Goal: Transaction & Acquisition: Purchase product/service

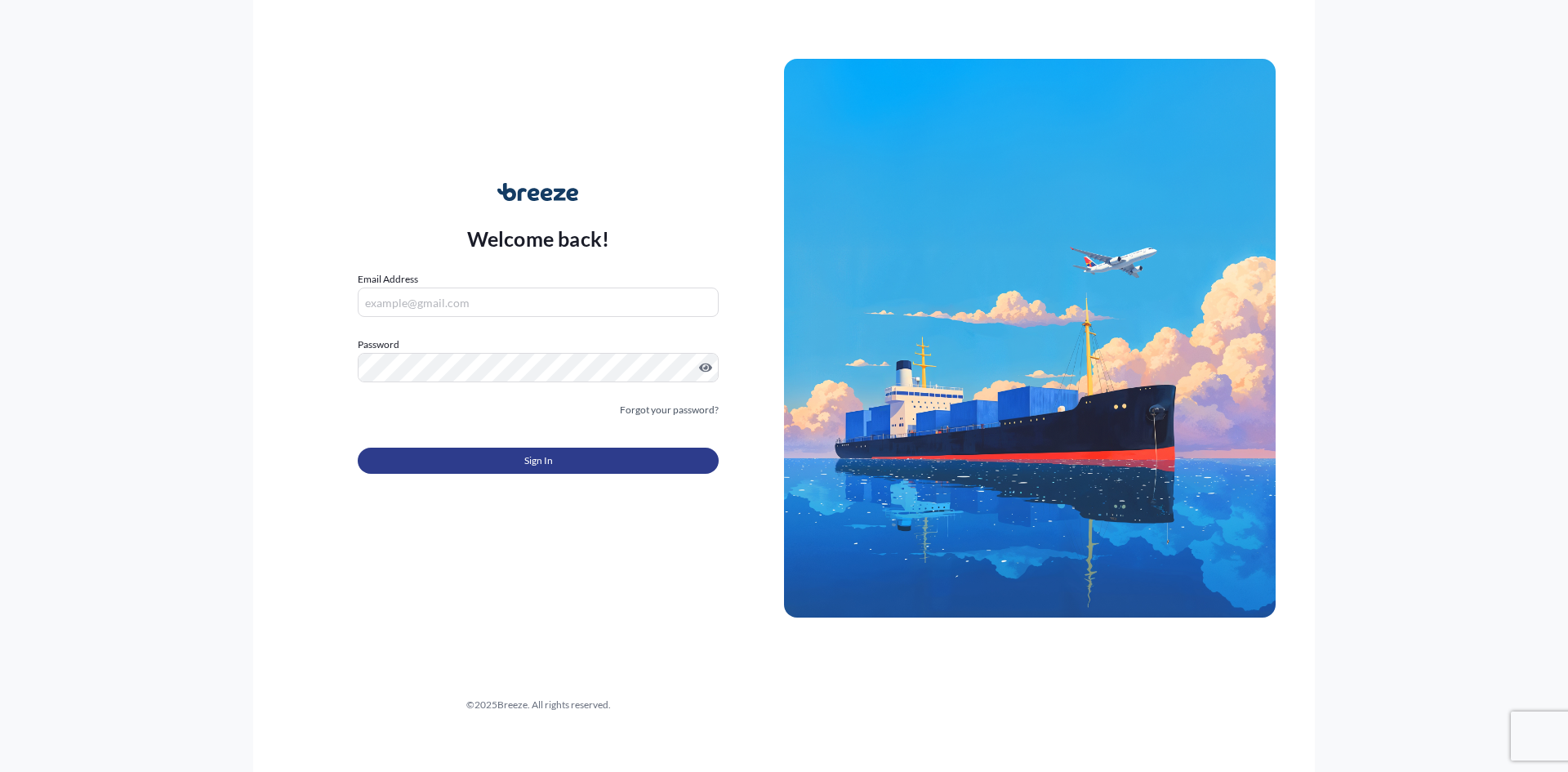
type input "[EMAIL_ADDRESS][DOMAIN_NAME]"
click at [511, 466] on button "Sign In" at bounding box center [538, 460] width 361 height 26
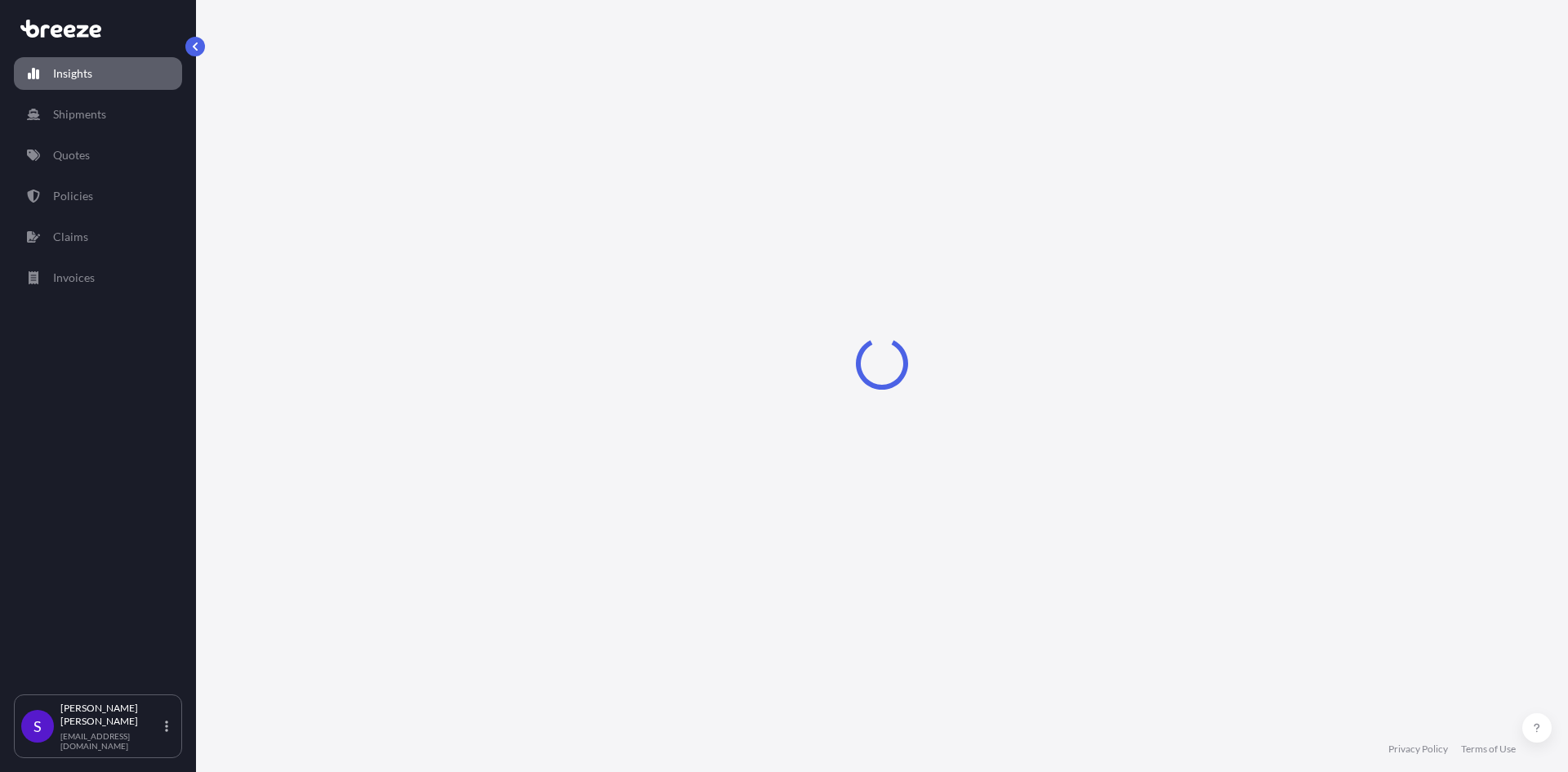
select select "2025"
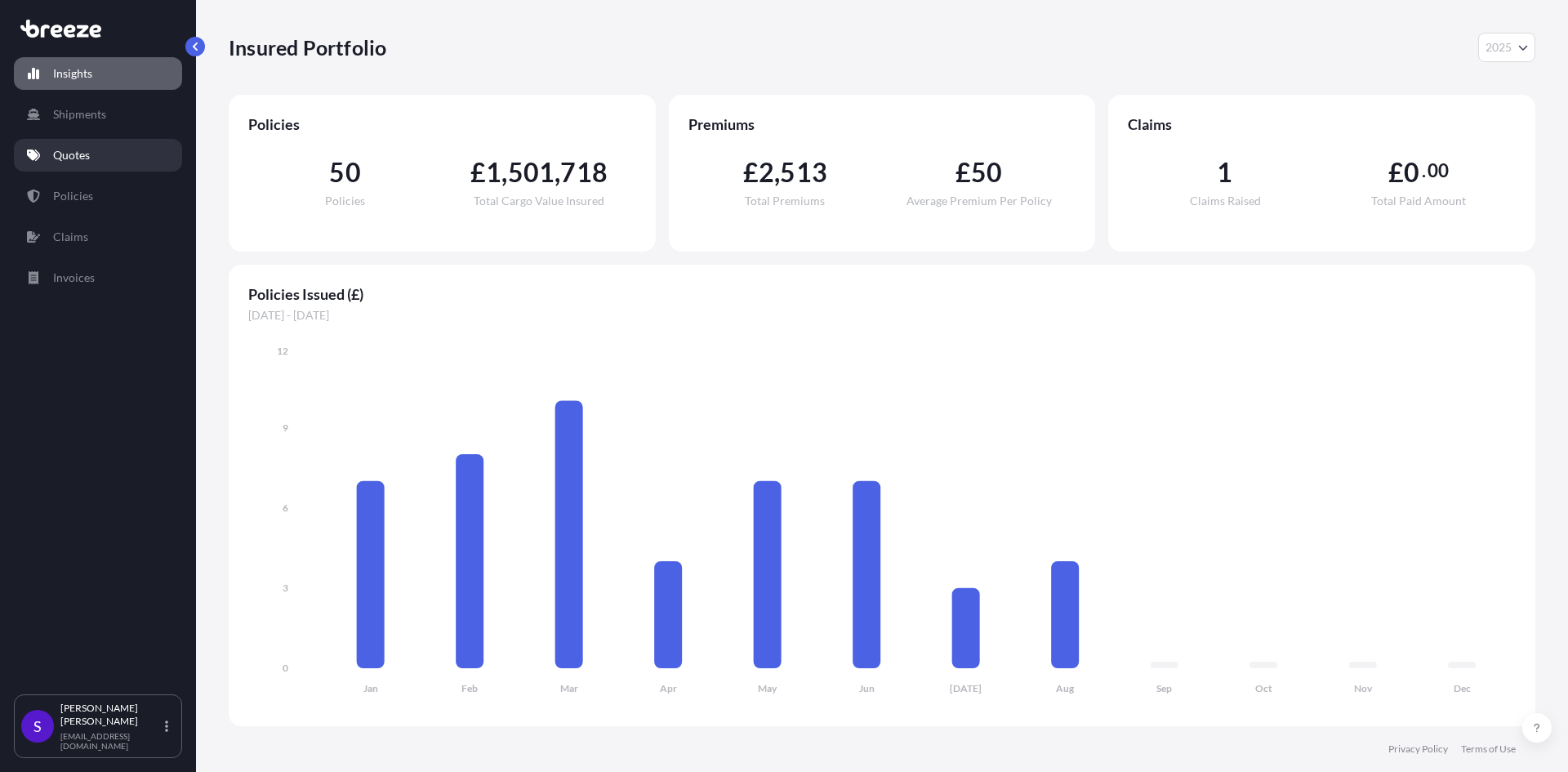
click at [114, 149] on link "Quotes" at bounding box center [98, 155] width 169 height 32
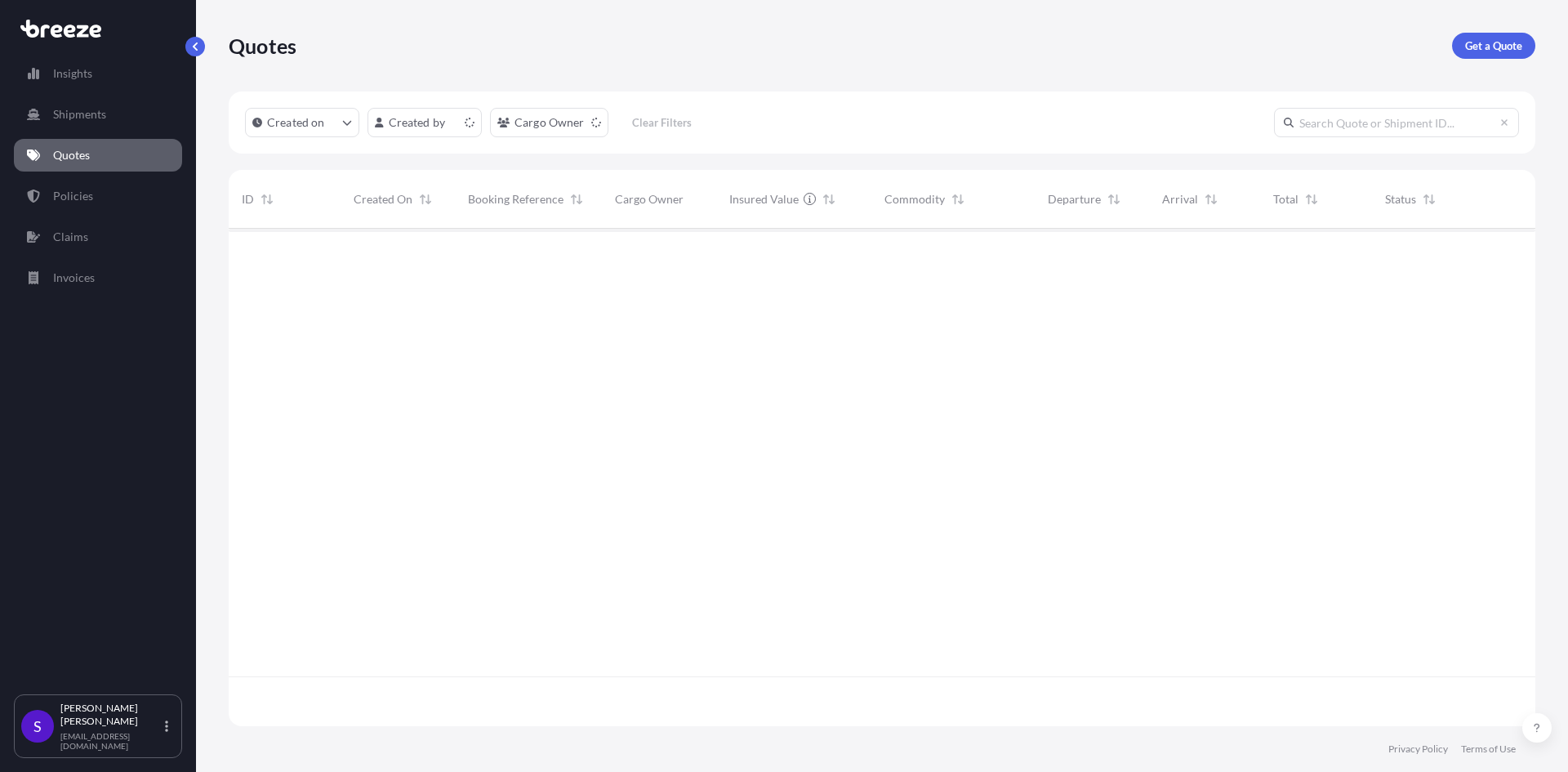
scroll to position [494, 1295]
click at [1503, 44] on p "Get a Quote" at bounding box center [1494, 45] width 57 height 17
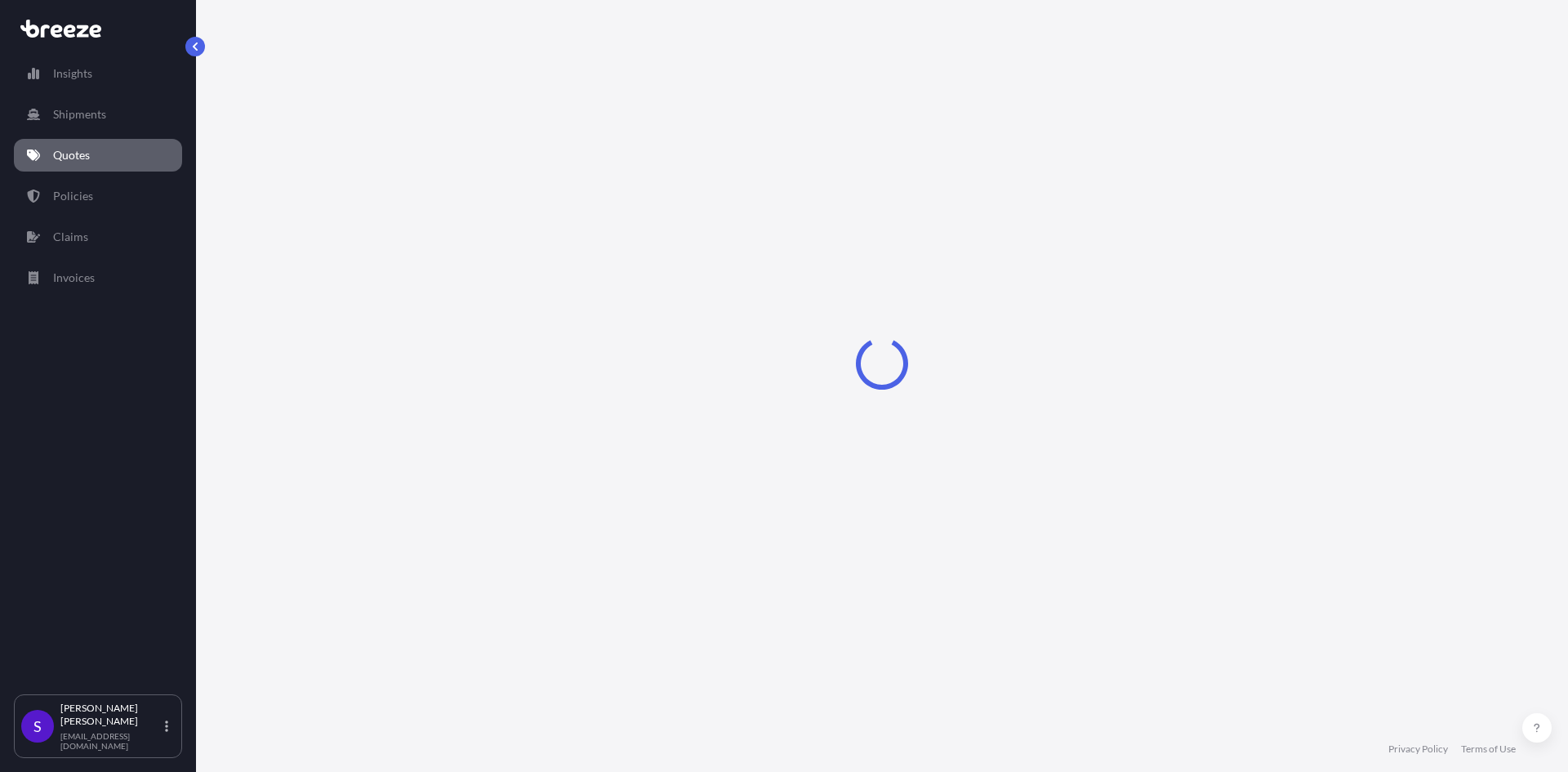
select select "Sea"
select select "1"
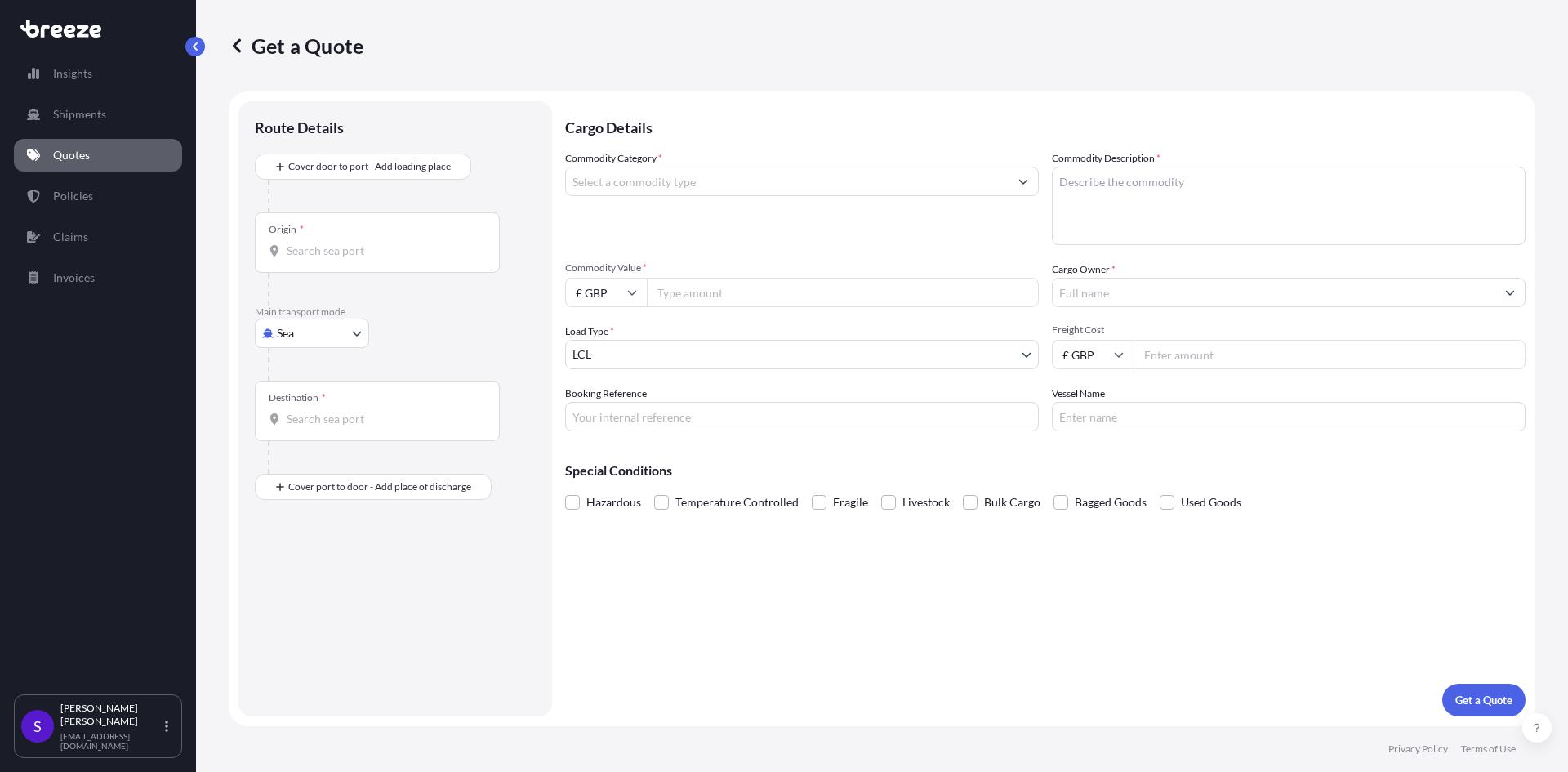
click at [618, 181] on input "Commodity Category *" at bounding box center [788, 181] width 443 height 29
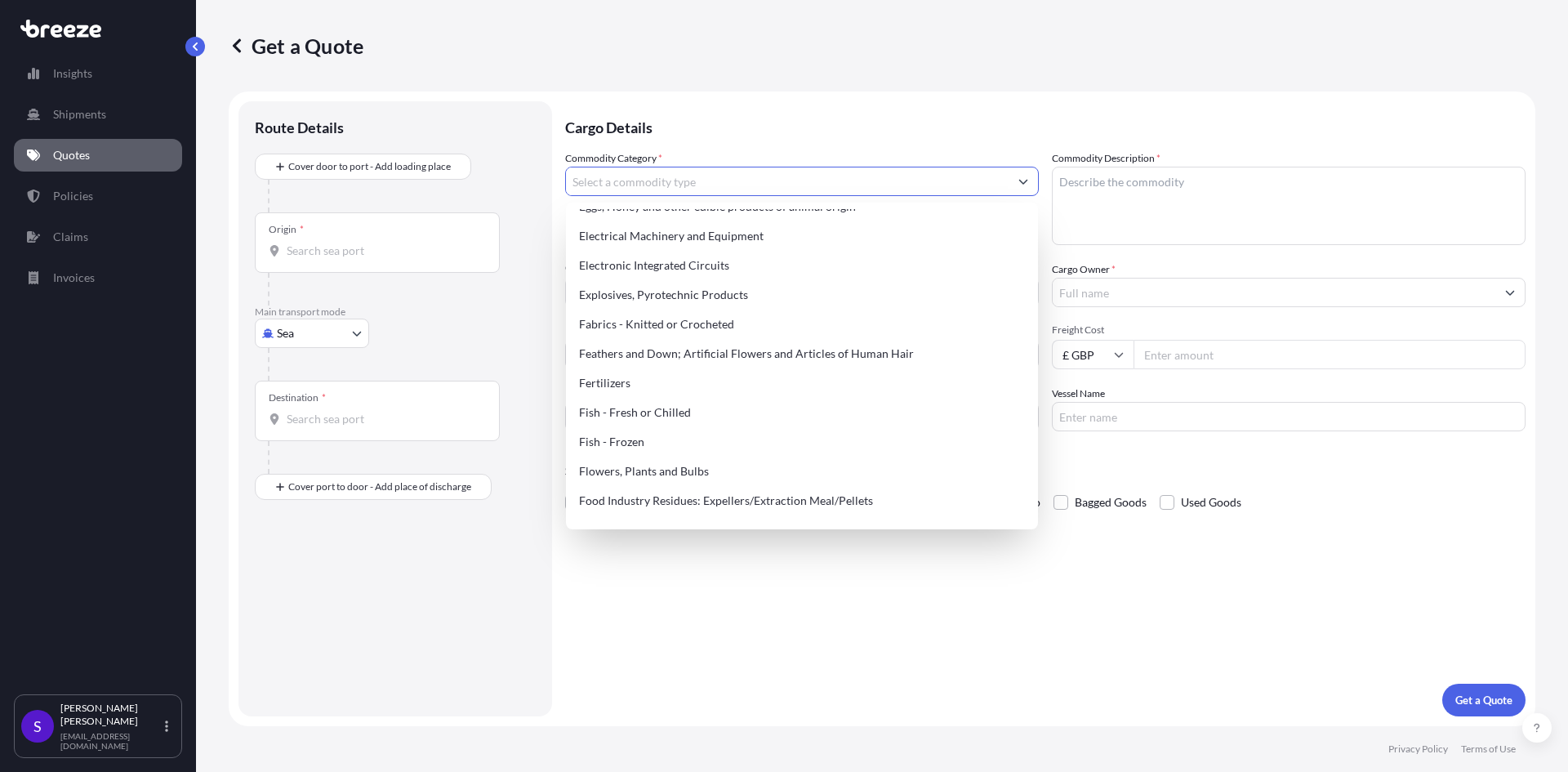
scroll to position [1225, 0]
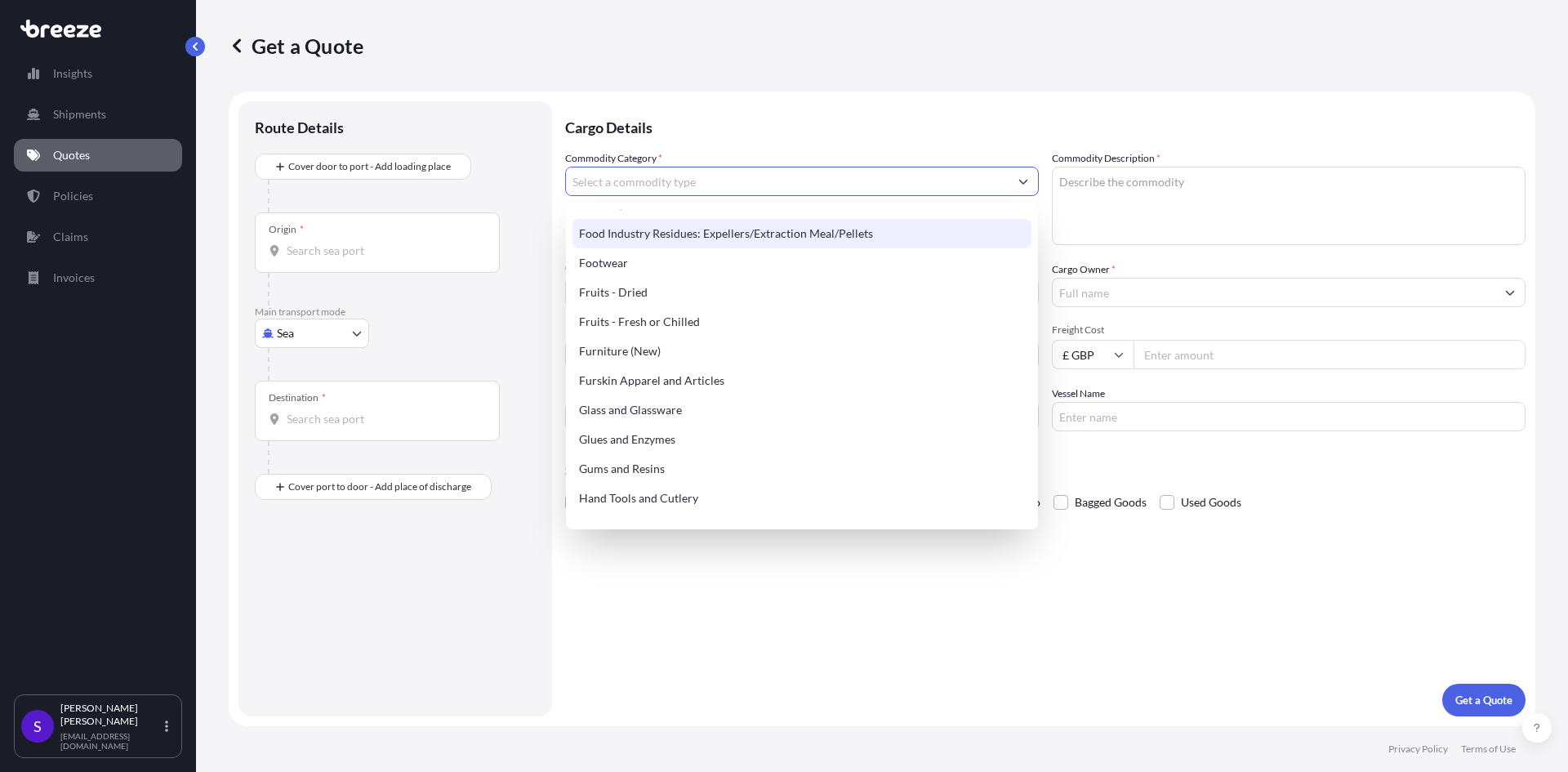
click at [666, 186] on input "Commodity Category *" at bounding box center [788, 181] width 443 height 29
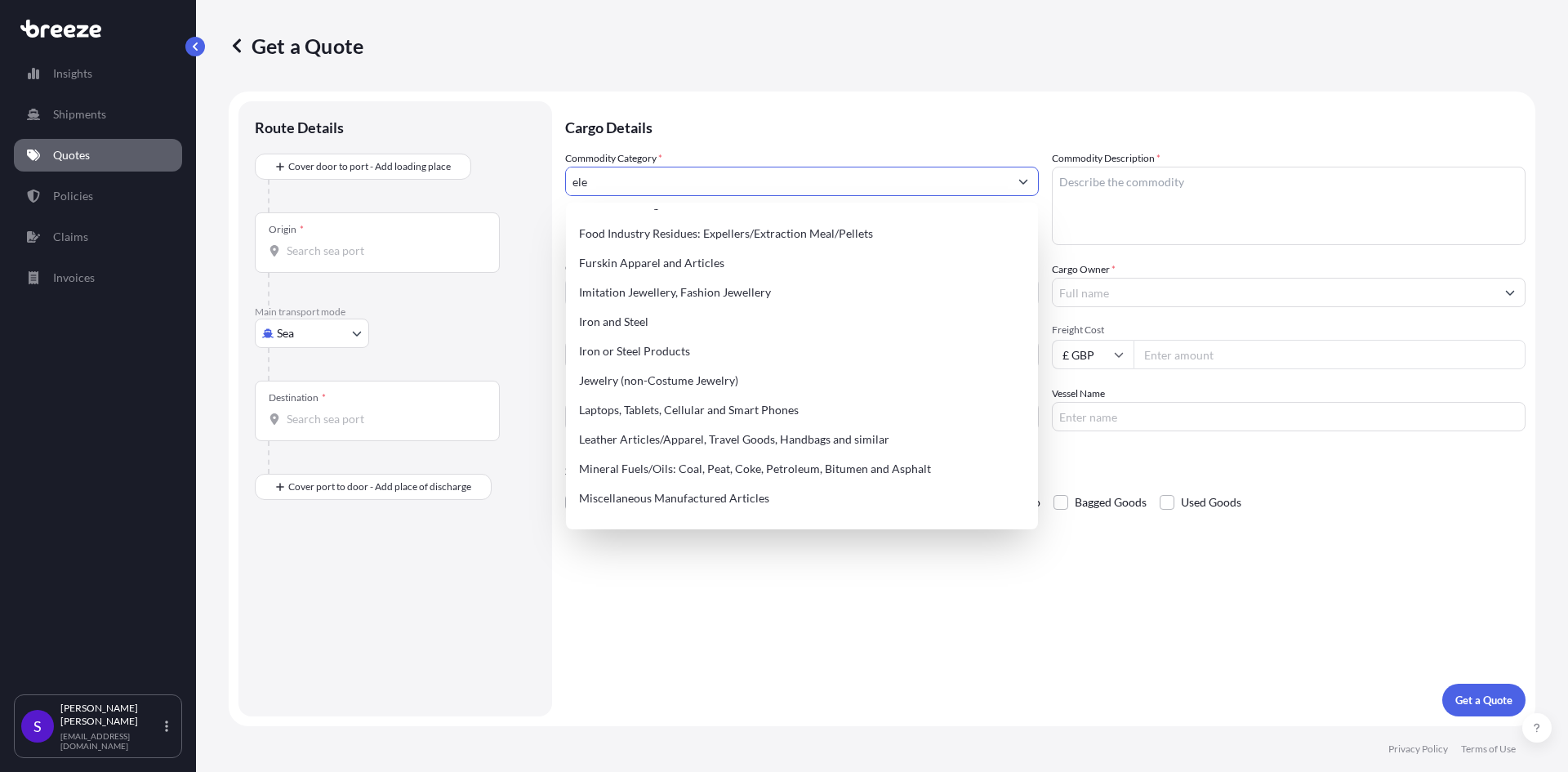
scroll to position [0, 0]
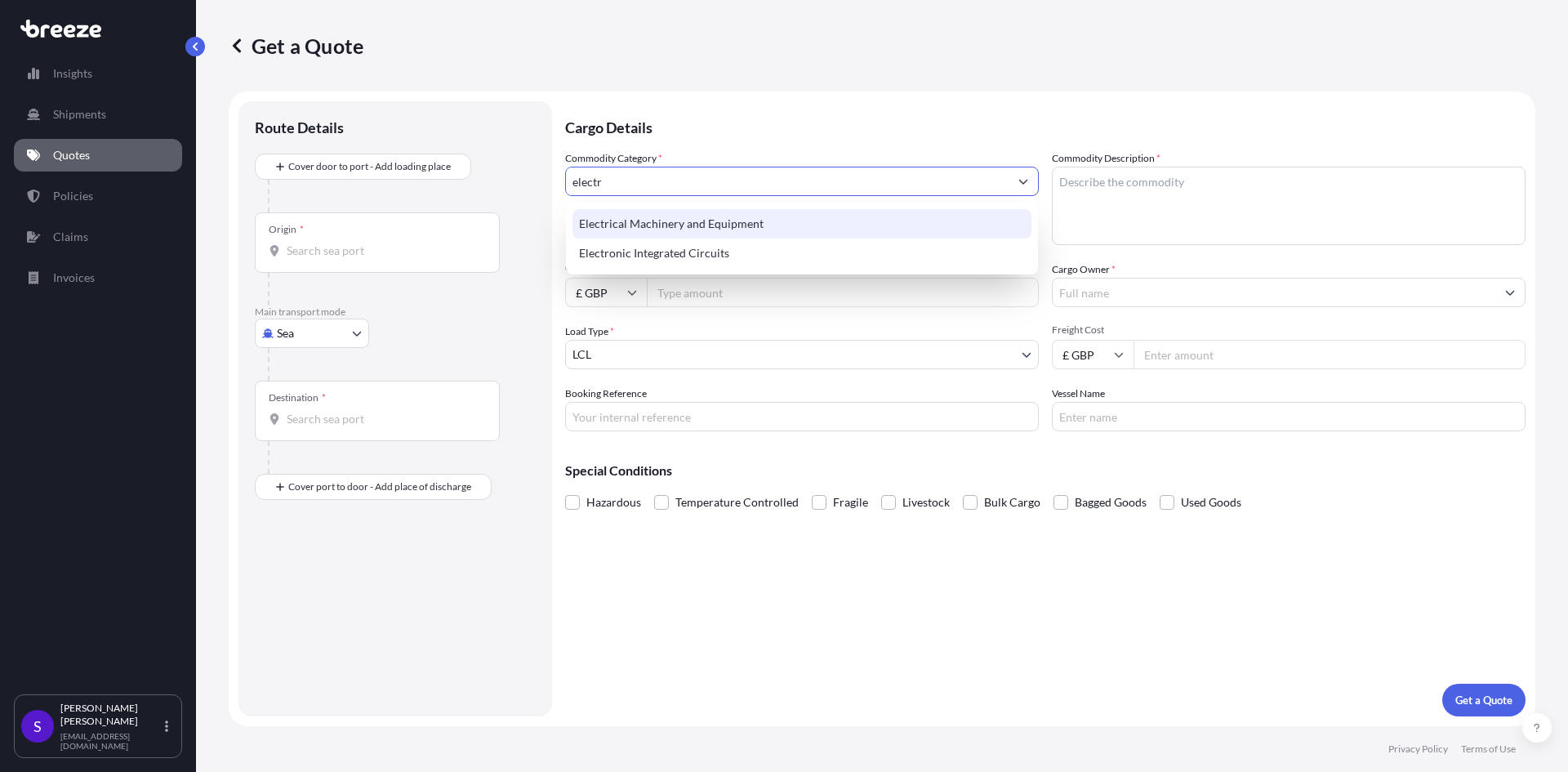
click at [697, 221] on div "Electrical Machinery and Equipment" at bounding box center [802, 223] width 459 height 29
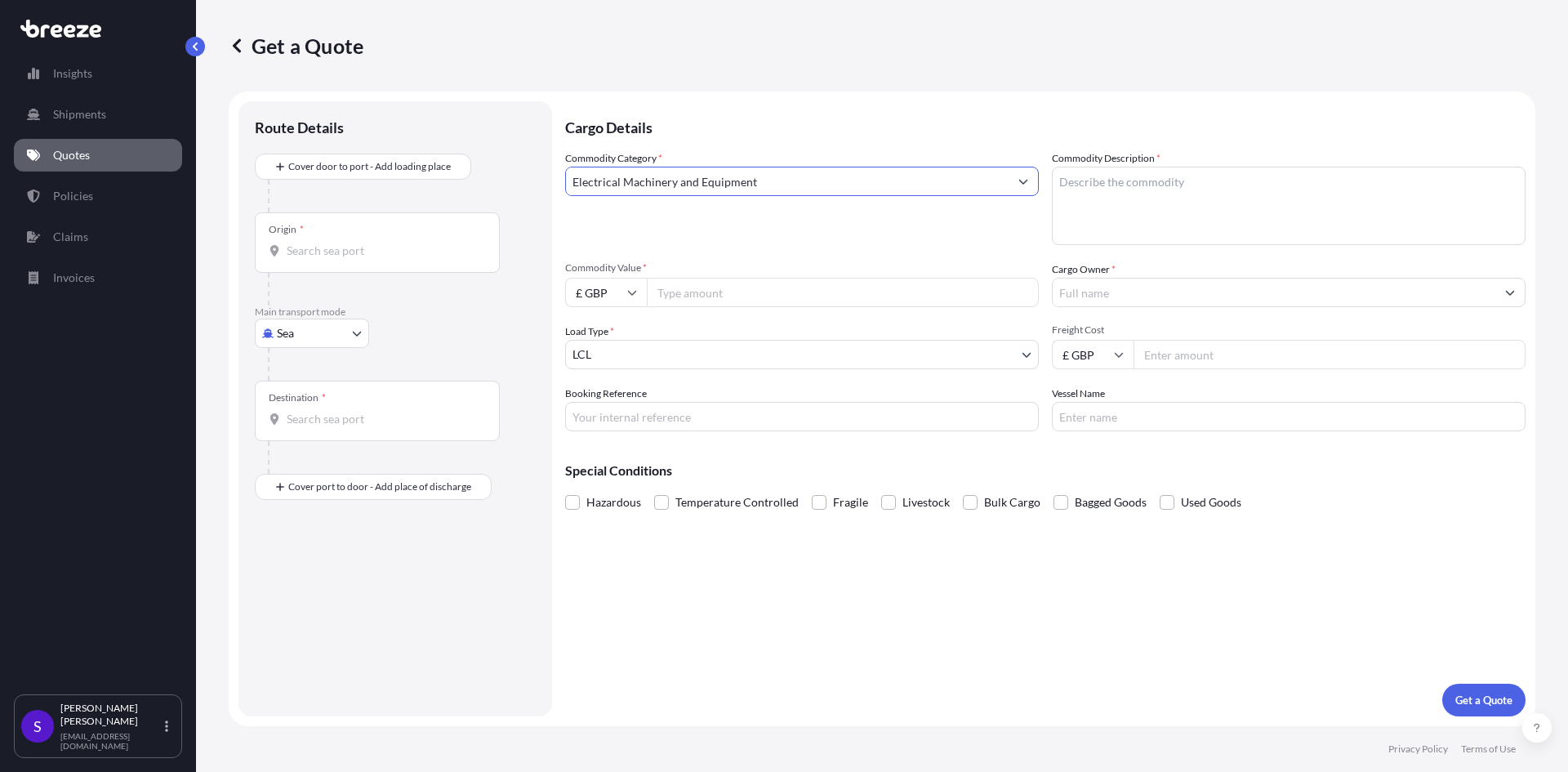
type input "Electrical Machinery and Equipment"
click at [1204, 201] on textarea "Commodity Description *" at bounding box center [1288, 206] width 473 height 78
type textarea "gas analytic"
click at [958, 228] on div "Commodity Category * Electrical Machinery and Equipment" at bounding box center [802, 197] width 473 height 95
click at [905, 285] on input "Commodity Value *" at bounding box center [843, 292] width 392 height 29
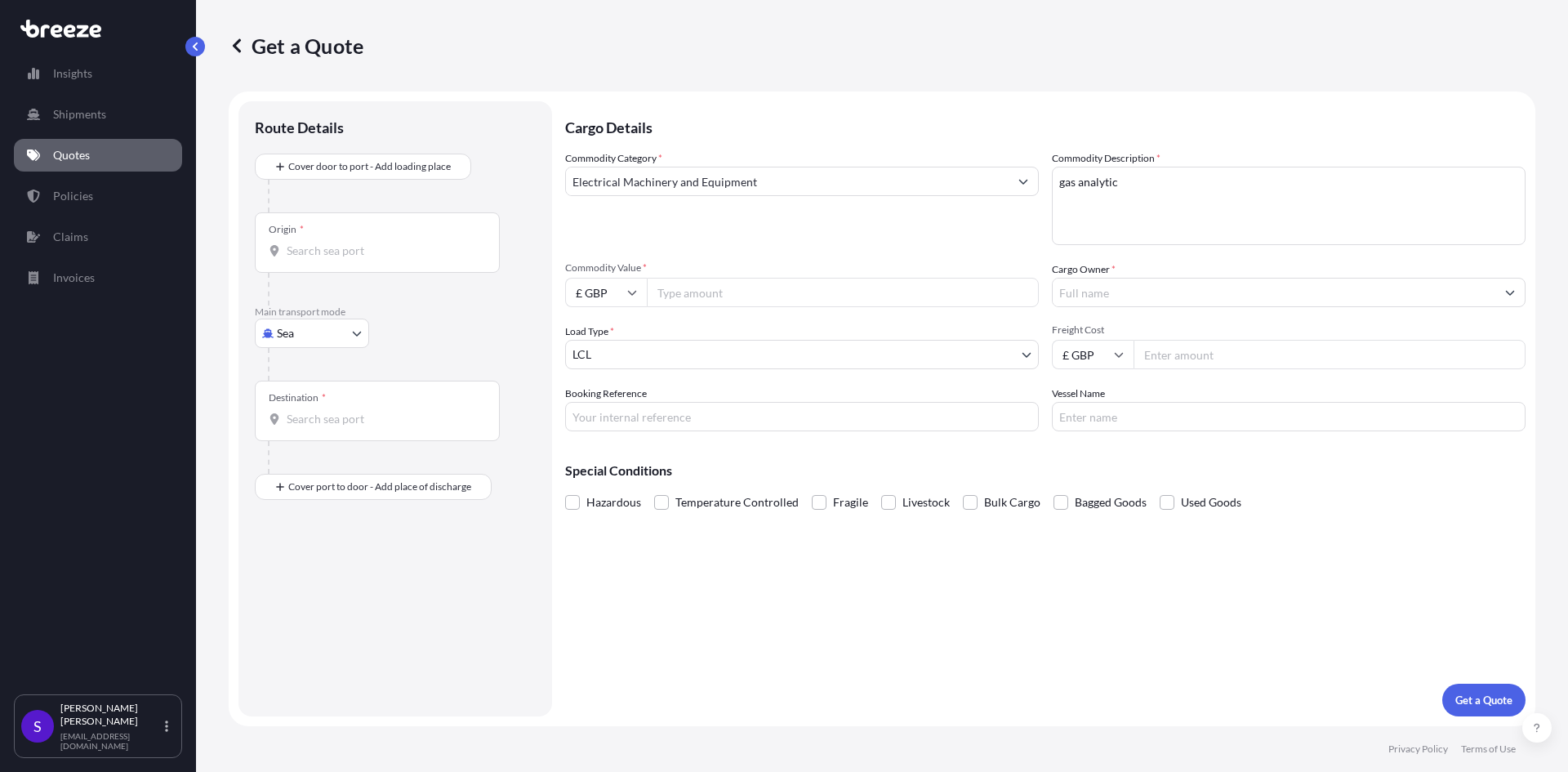
click at [627, 300] on input "£ GBP" at bounding box center [606, 292] width 81 height 29
click at [597, 409] on div "$ USD" at bounding box center [606, 406] width 69 height 31
type input "$ USD"
click at [720, 284] on input "Commodity Value *" at bounding box center [843, 292] width 392 height 29
type input "142500"
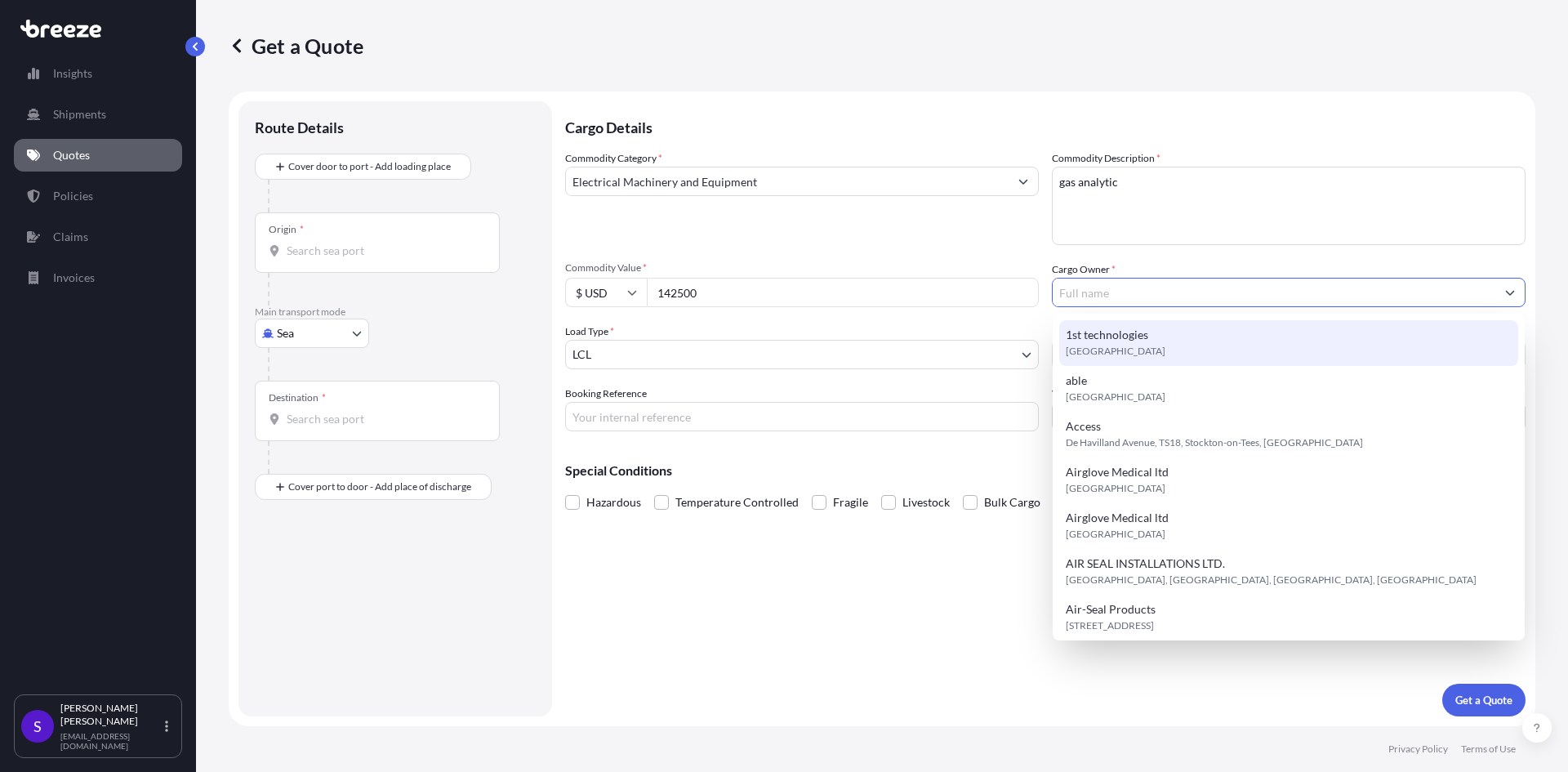
click at [1088, 263] on label "Cargo Owner *" at bounding box center [1083, 269] width 64 height 17
click at [1088, 277] on input "Cargo Owner *" at bounding box center [1274, 292] width 443 height 29
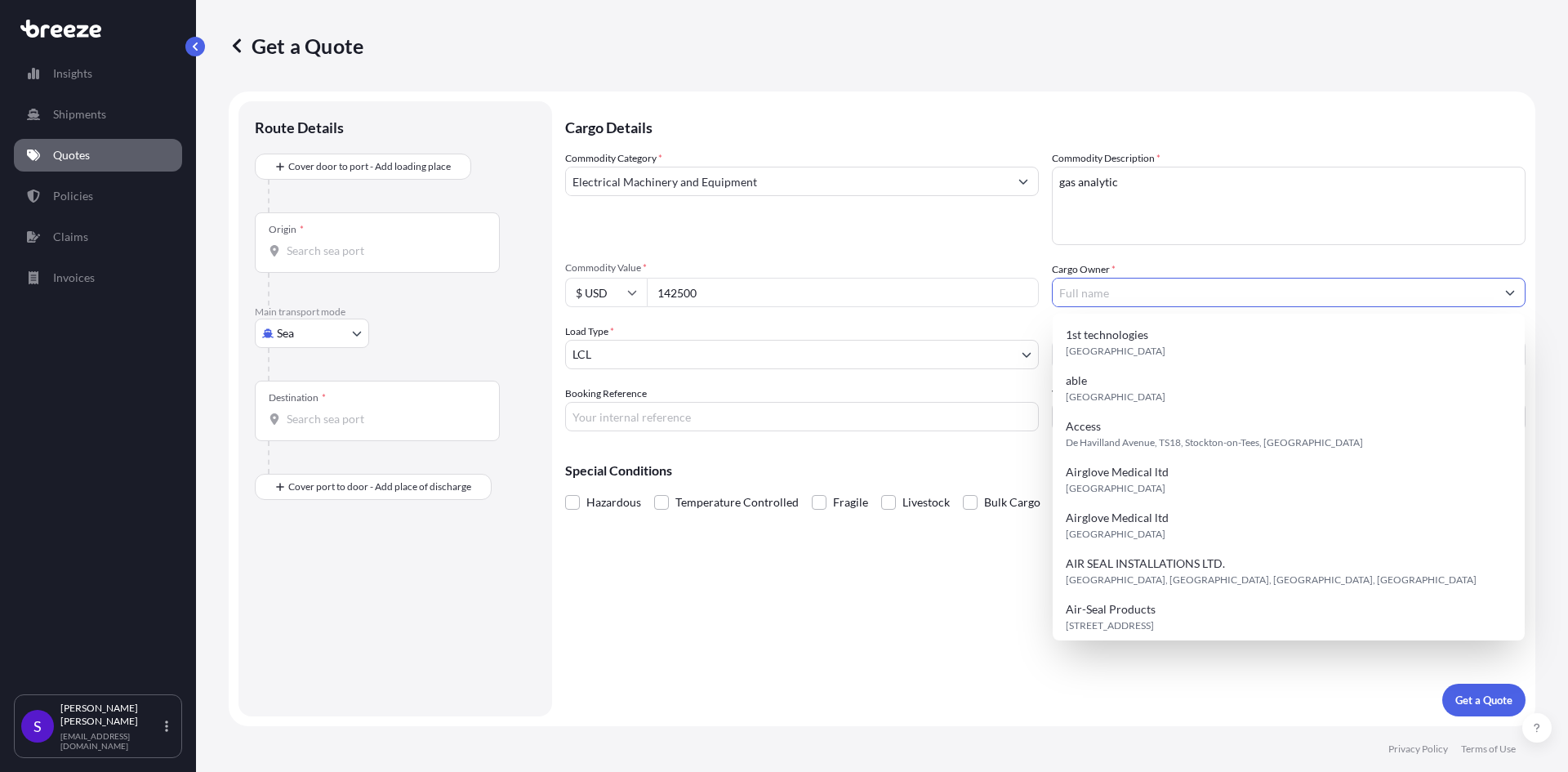
click at [1098, 293] on input "Cargo Owner *" at bounding box center [1274, 292] width 443 height 29
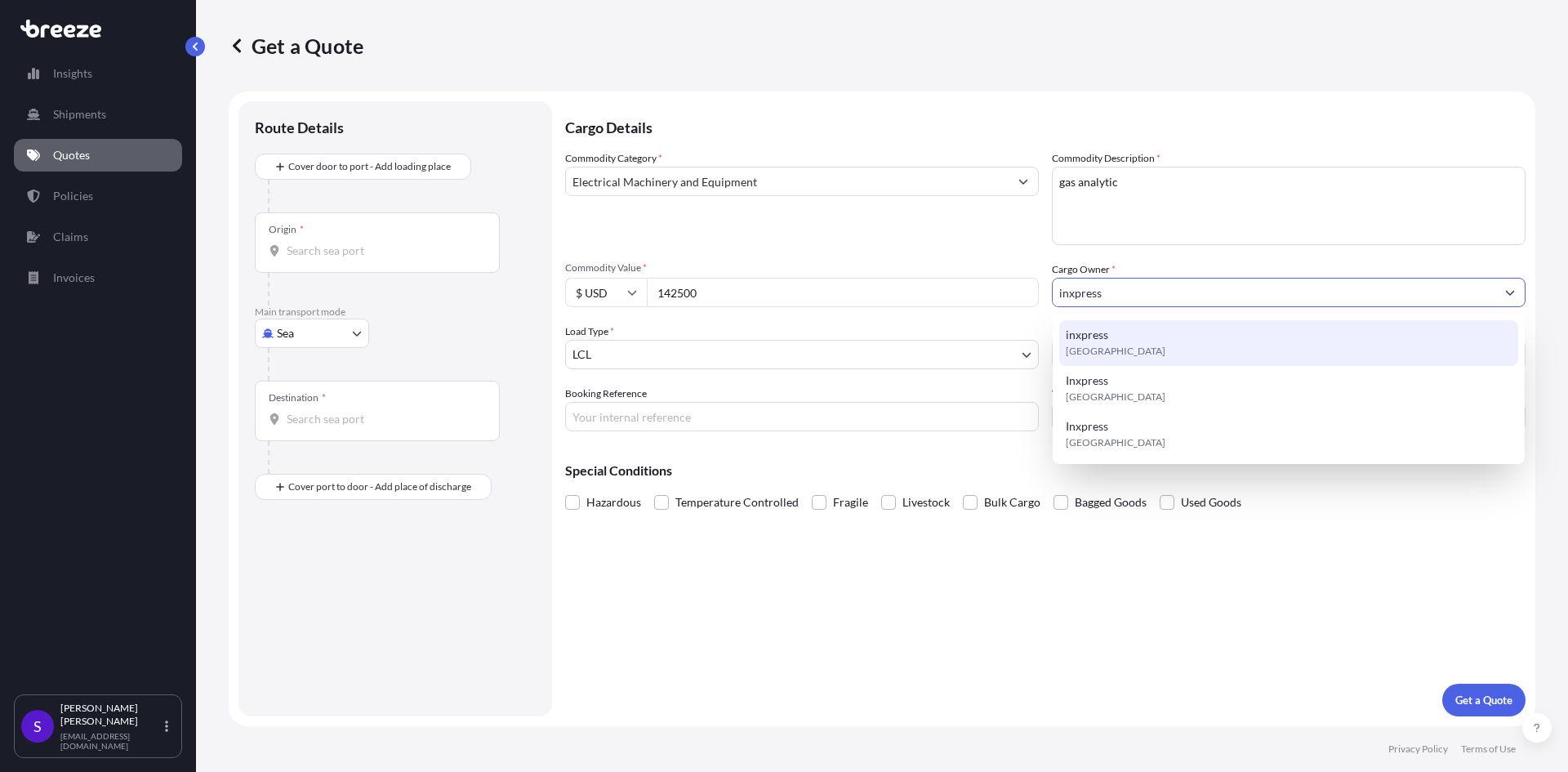
click at [1148, 342] on div "inxpress [GEOGRAPHIC_DATA]" at bounding box center [1289, 343] width 459 height 46
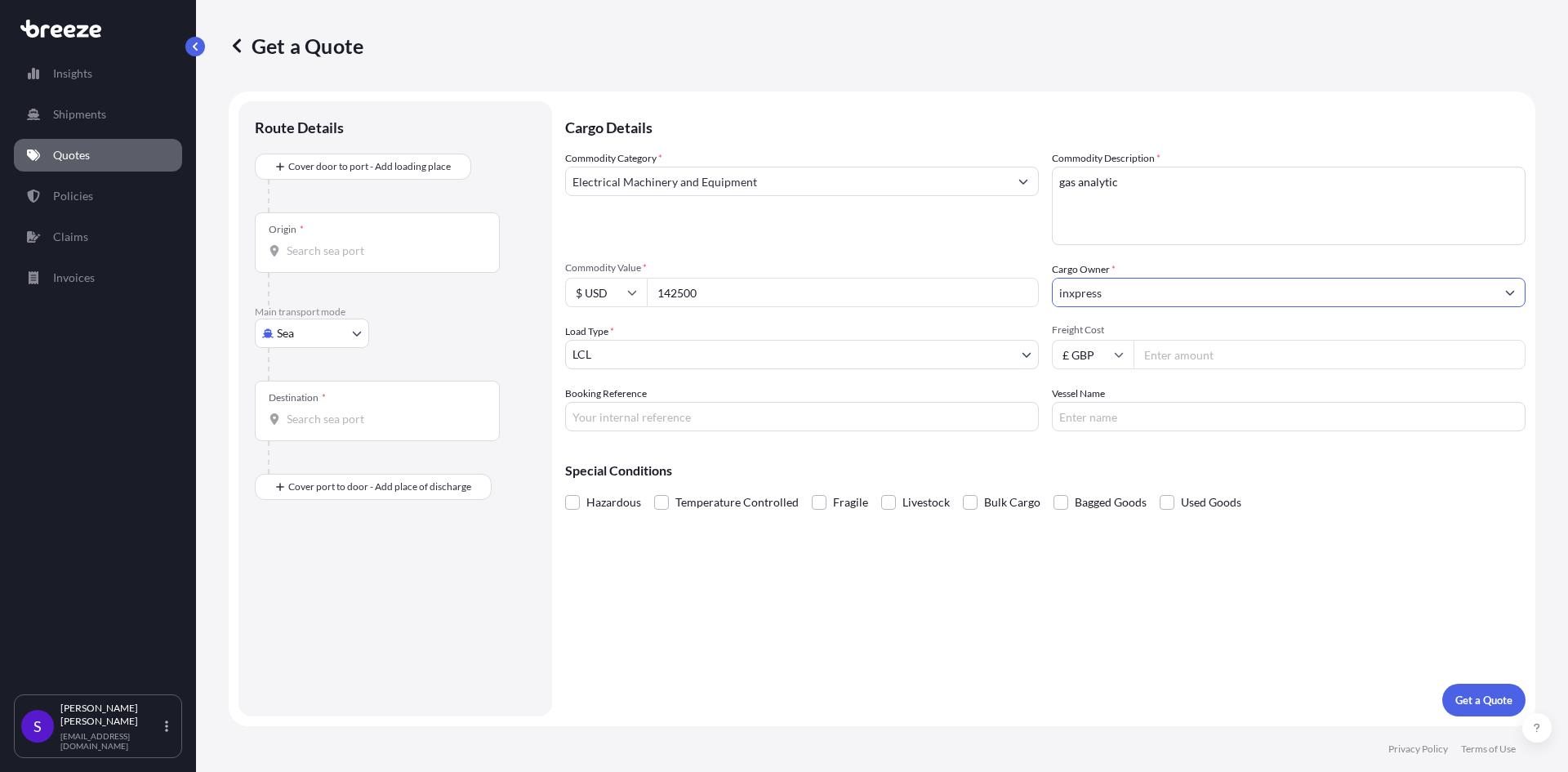
type input "inxpress"
click at [644, 357] on body "7 options available. 2 options available. 0 options available. 3 options availa…" at bounding box center [784, 386] width 1568 height 772
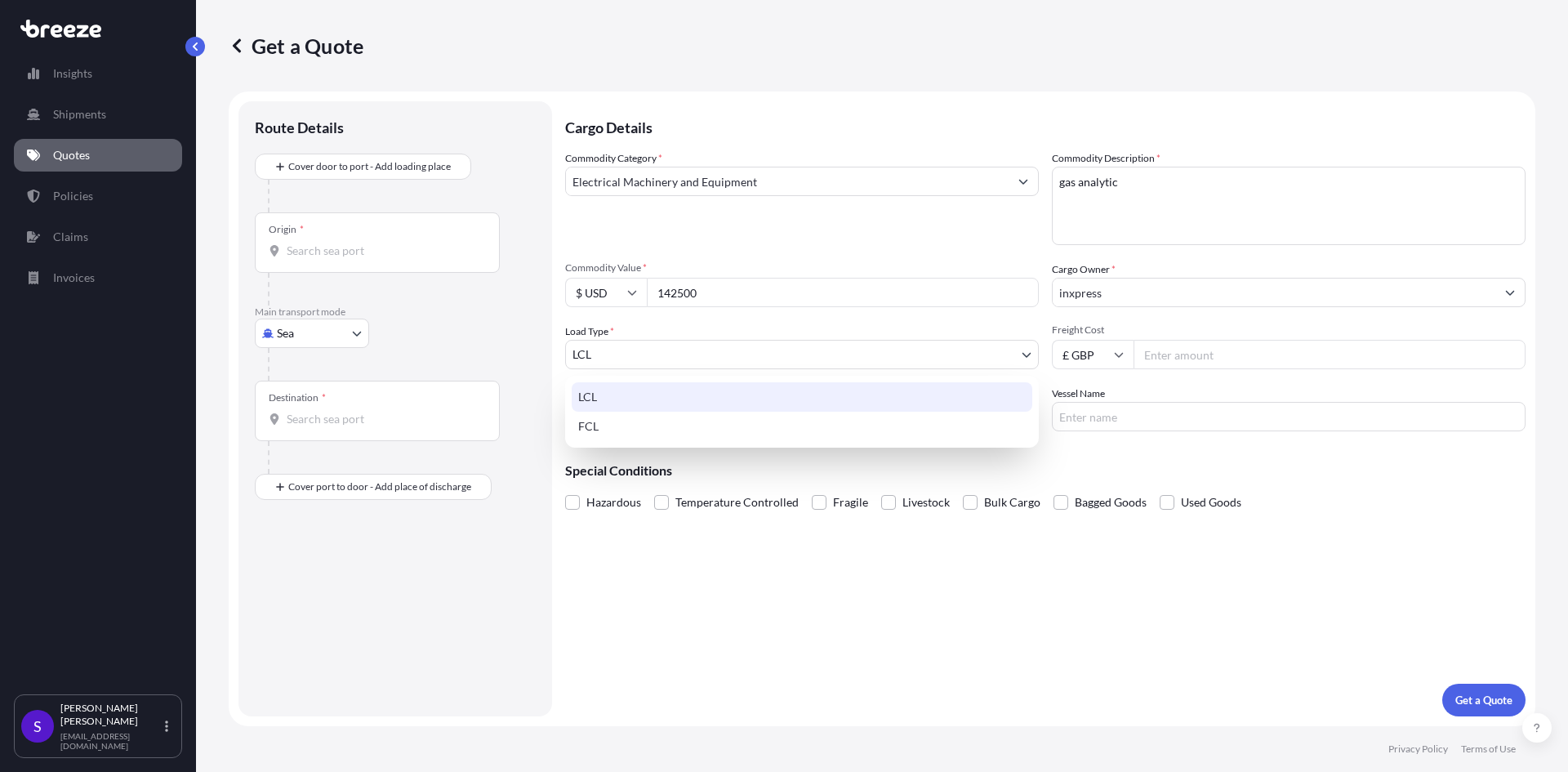
click at [318, 329] on body "7 options available. 2 options available. 0 options available. 3 options availa…" at bounding box center [784, 386] width 1568 height 772
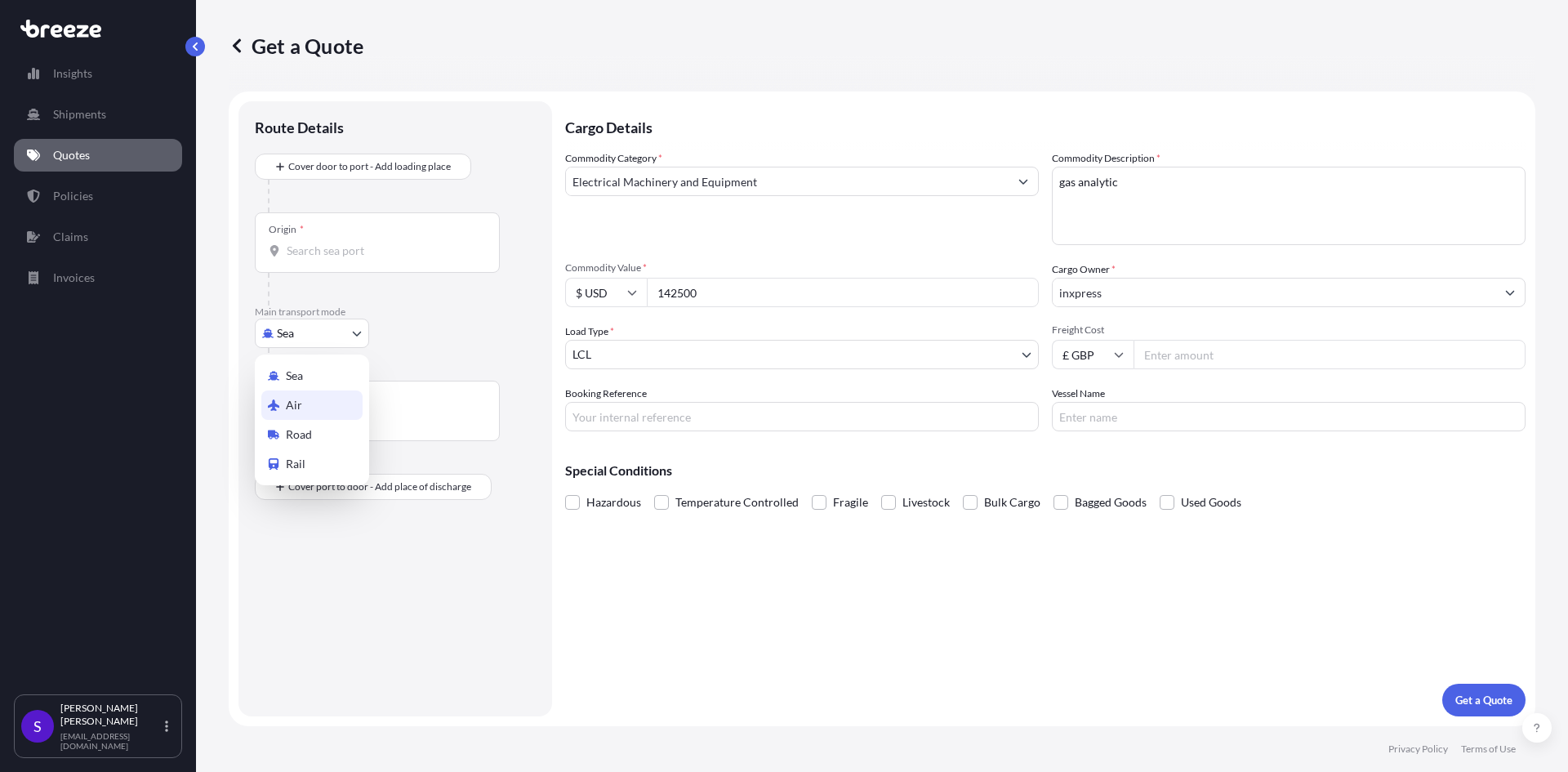
click at [311, 407] on div "Air" at bounding box center [312, 405] width 101 height 29
select select "Air"
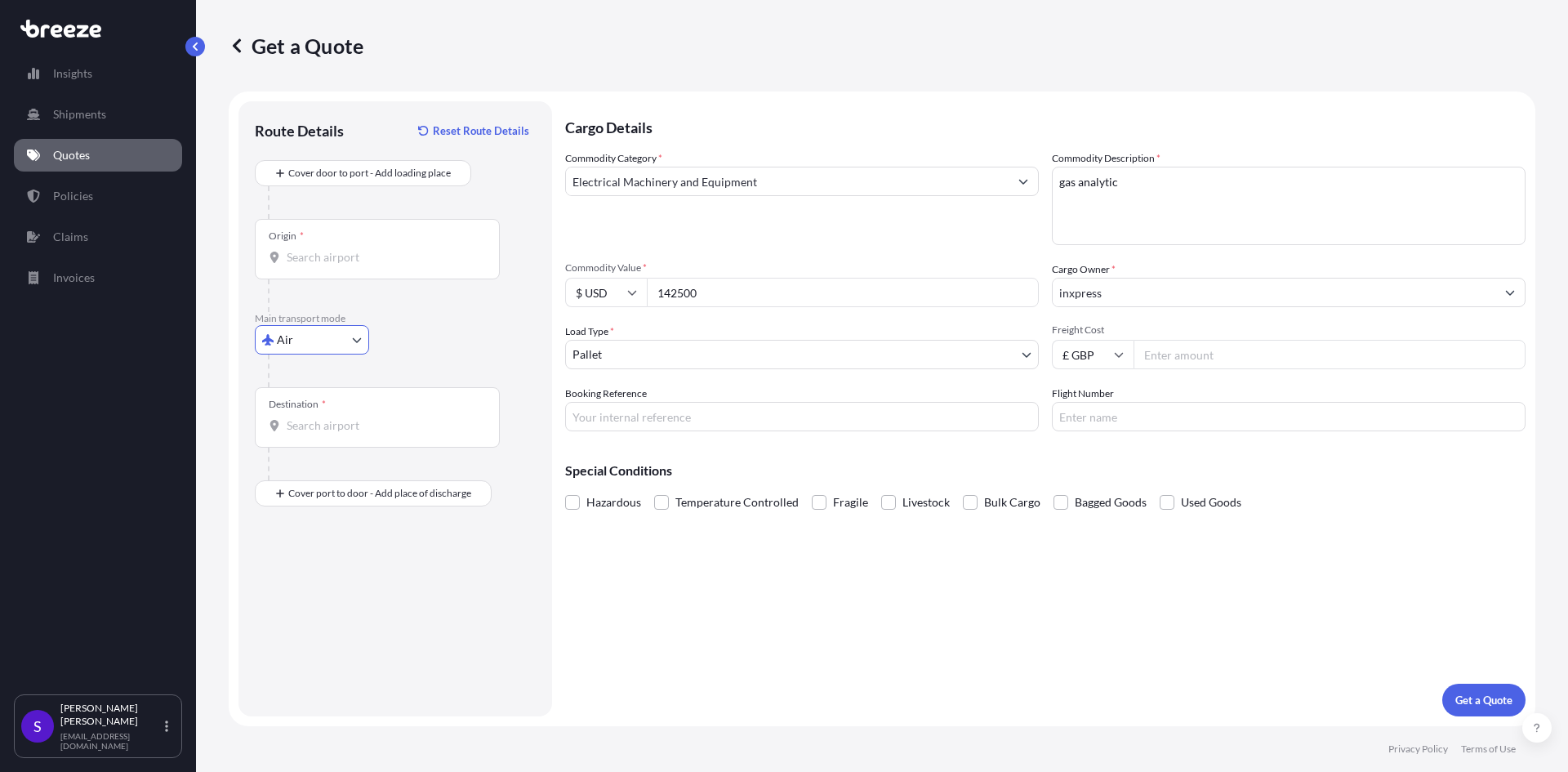
click at [422, 343] on div "Air Sea Air Road Rail" at bounding box center [395, 340] width 281 height 29
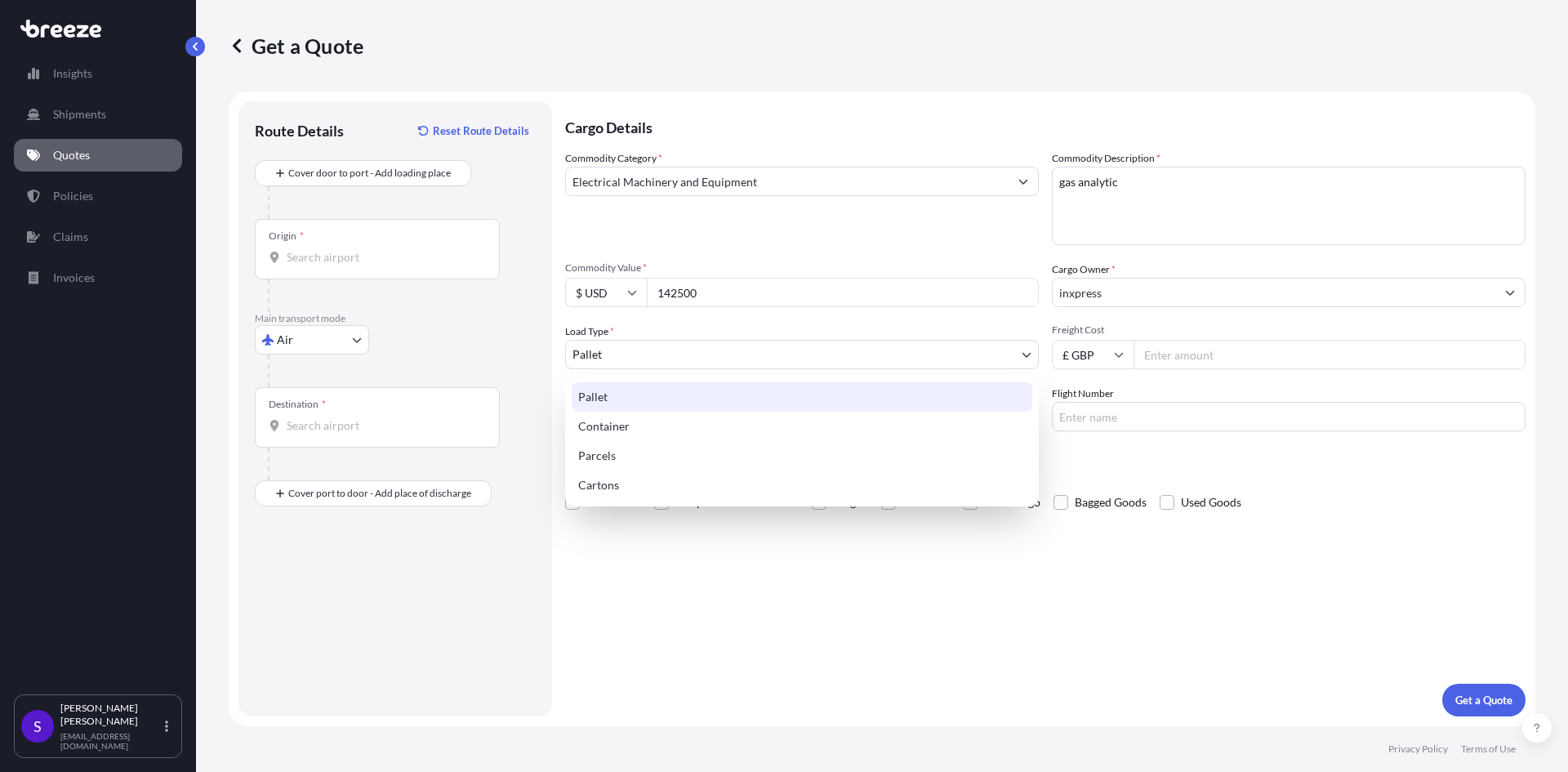
click at [634, 361] on body "3 options available. Insights Shipments Quotes Policies Claims Invoices S [PERS…" at bounding box center [784, 386] width 1568 height 772
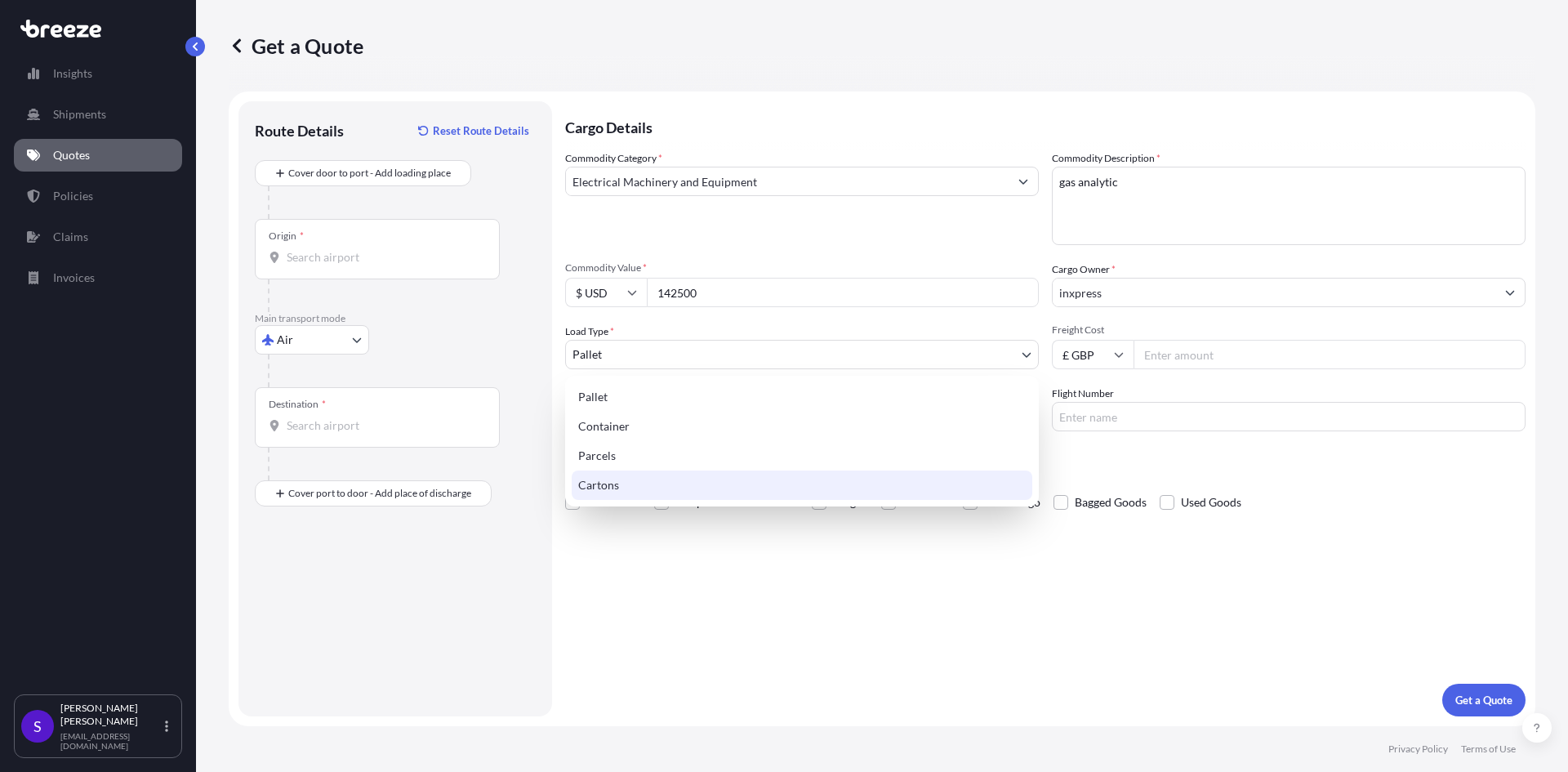
click at [642, 489] on div "Cartons" at bounding box center [802, 485] width 461 height 29
select select "4"
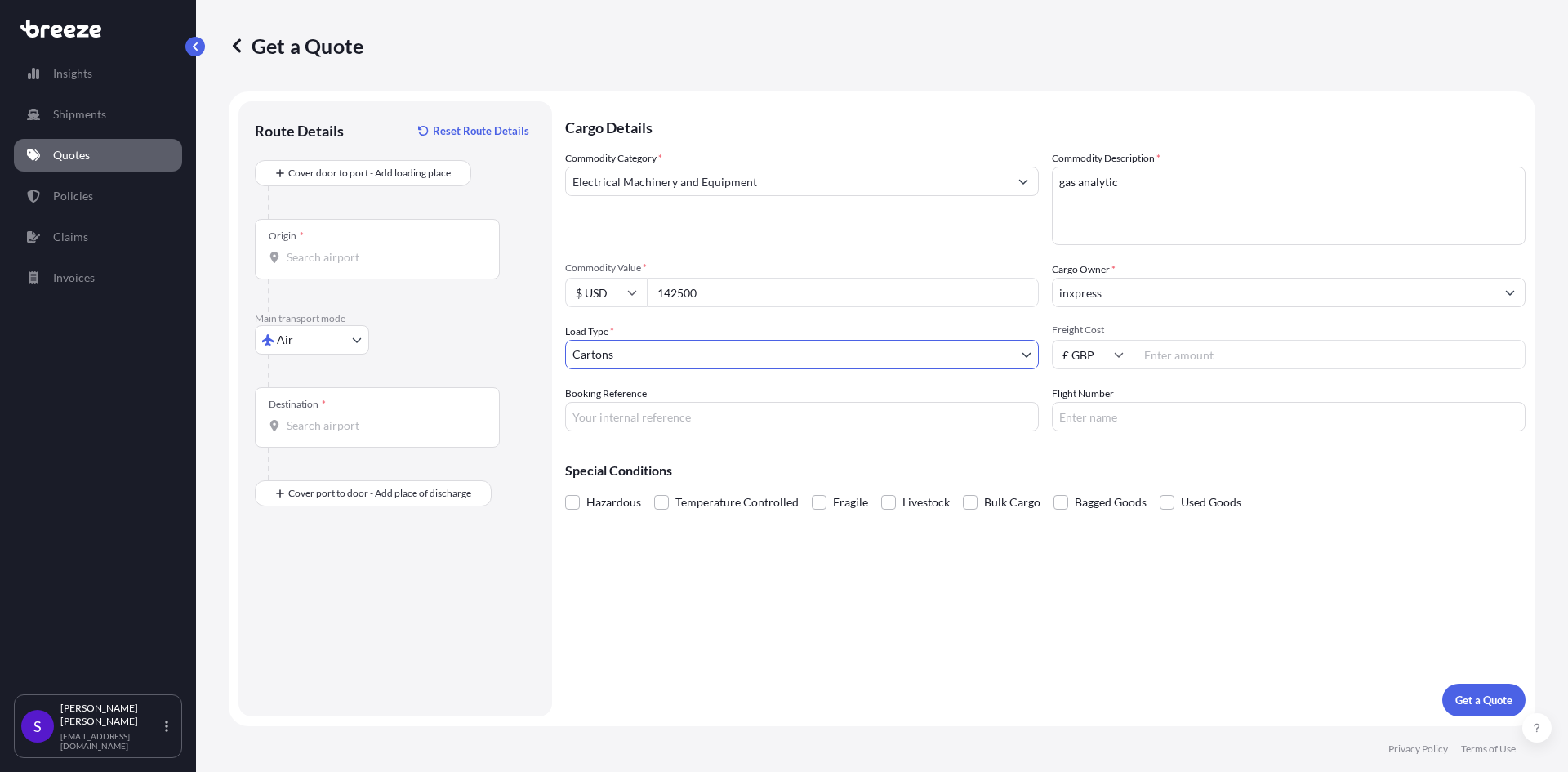
click at [763, 386] on div "Booking Reference" at bounding box center [802, 408] width 473 height 46
click at [1119, 388] on div "Flight Number" at bounding box center [1288, 408] width 473 height 46
click at [761, 231] on div "Commodity Category * Electrical Machinery and Equipment" at bounding box center [802, 197] width 473 height 95
click at [1040, 456] on div "Special Conditions Hazardous Temperature Controlled Fragile Livestock Bulk Carg…" at bounding box center [1046, 479] width 960 height 71
click at [1498, 696] on p "Get a Quote" at bounding box center [1484, 700] width 57 height 17
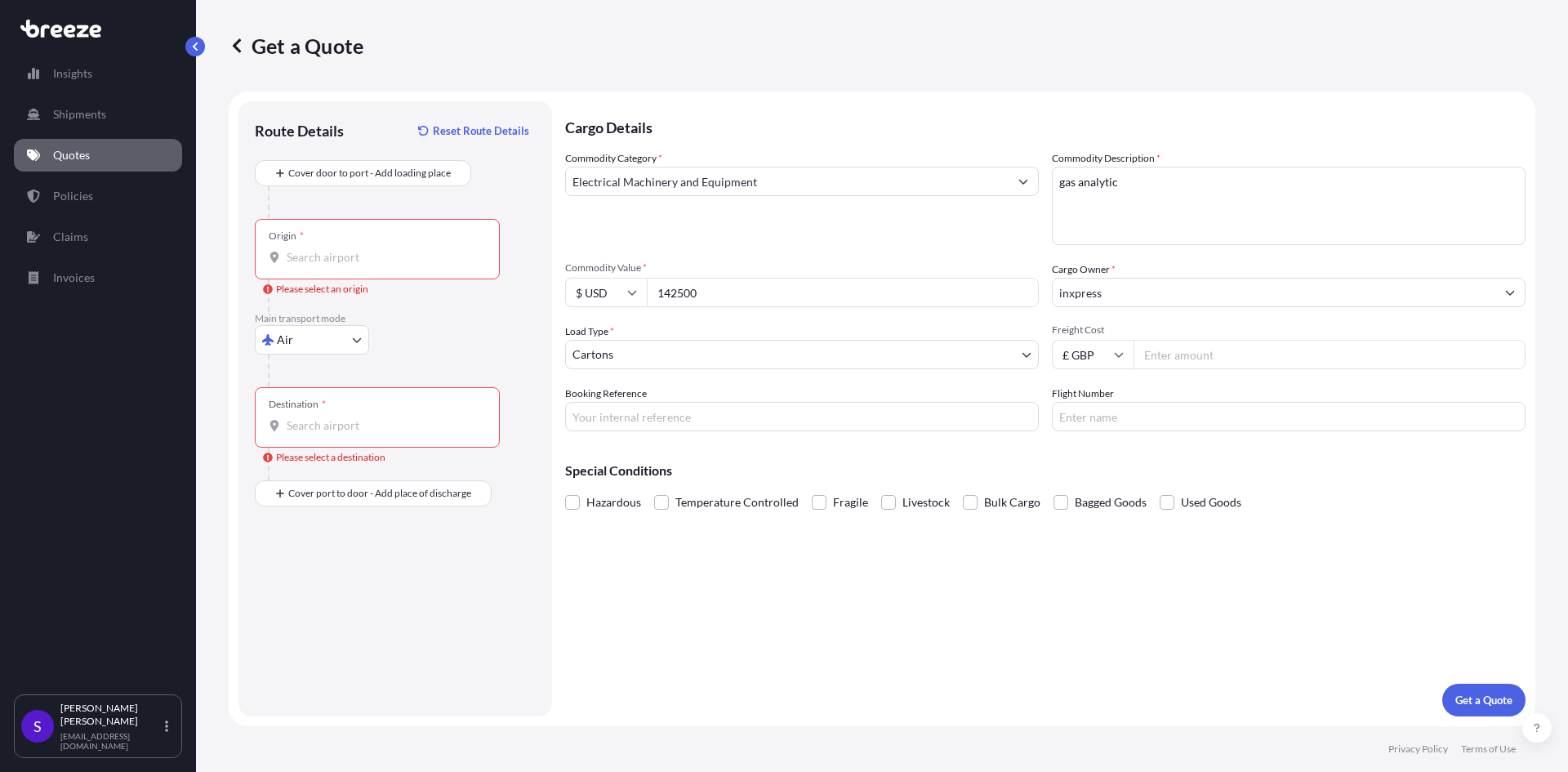
click at [358, 253] on input "Origin * Please select an origin" at bounding box center [383, 257] width 193 height 17
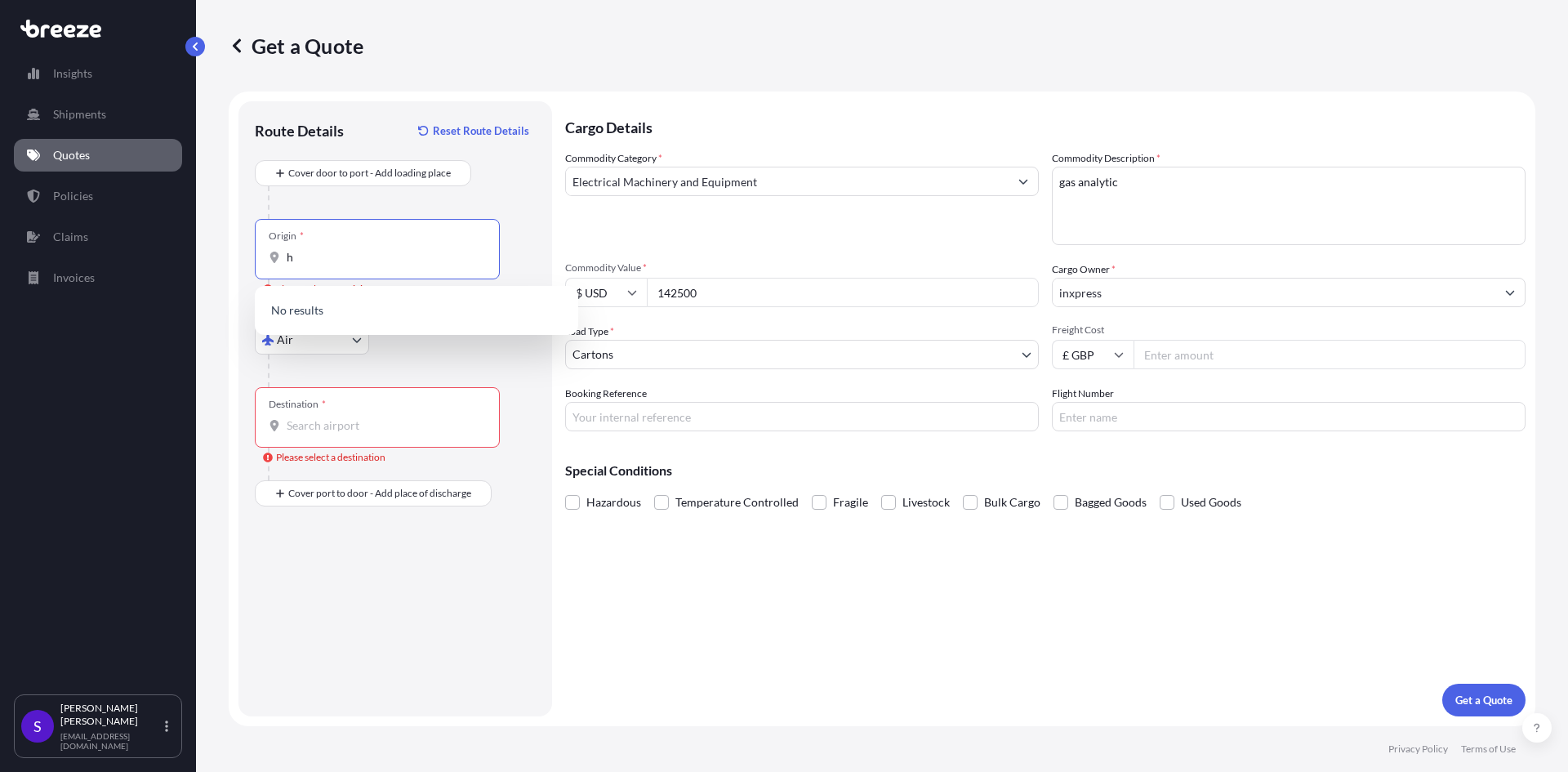
type input "h"
type input "s"
type input "h"
click at [347, 261] on input "se15 0sd" at bounding box center [383, 257] width 193 height 17
click at [385, 358] on div at bounding box center [401, 370] width 268 height 32
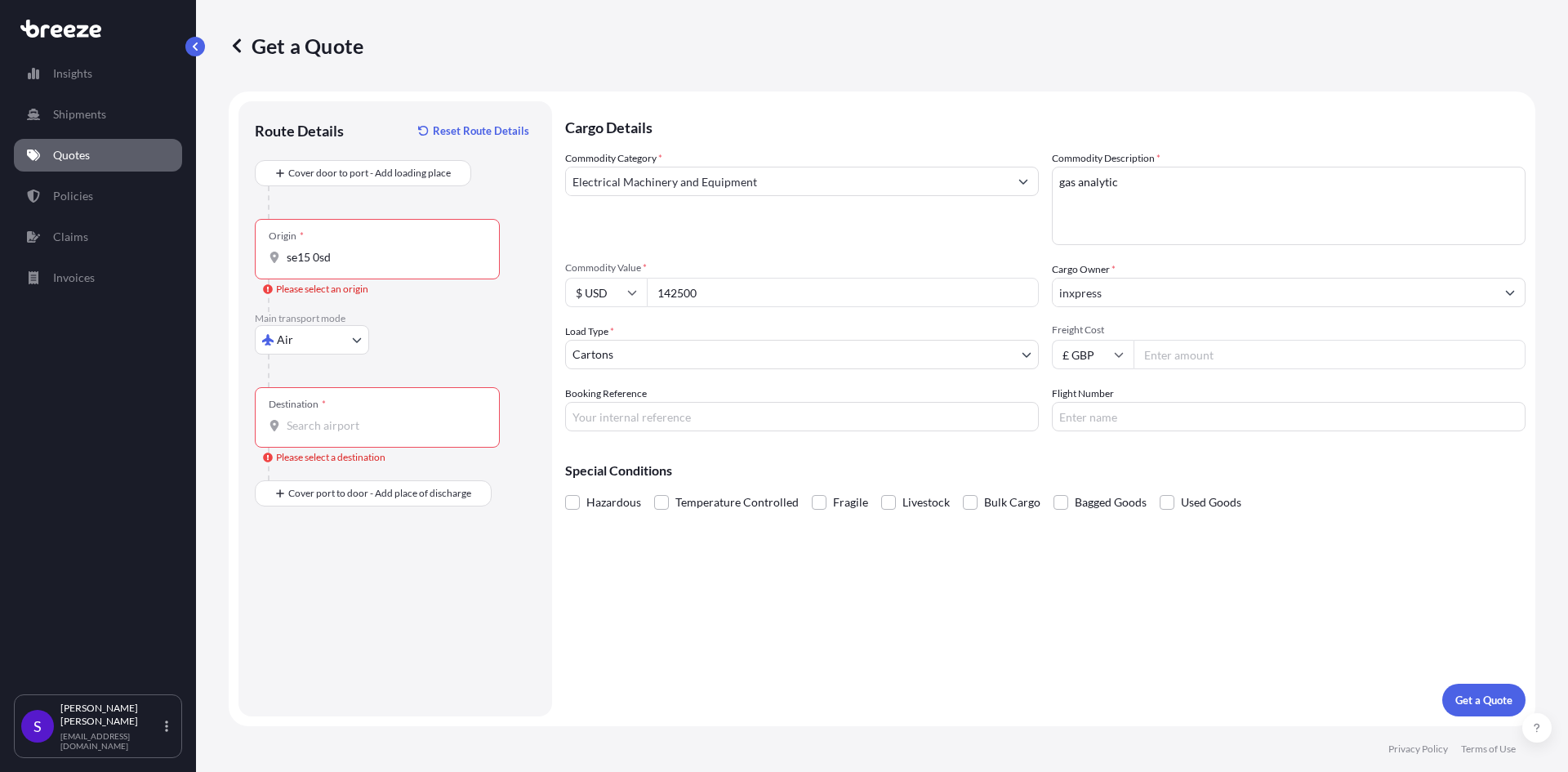
click at [326, 292] on div "Please select an origin" at bounding box center [316, 289] width 106 height 17
click at [326, 265] on input "se15 0sd" at bounding box center [383, 257] width 193 height 17
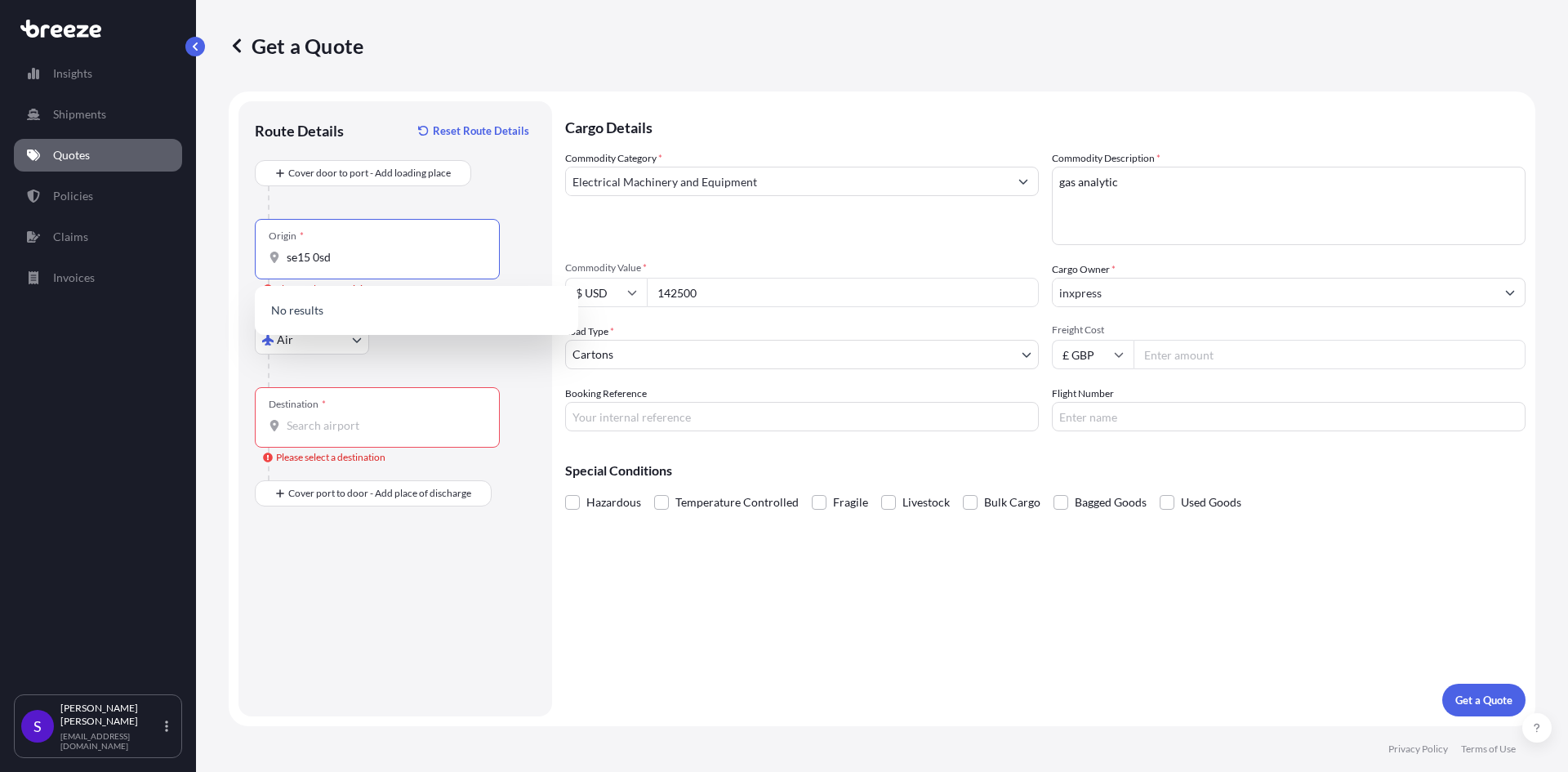
click at [312, 253] on input "se15 0sd" at bounding box center [383, 257] width 193 height 17
drag, startPoint x: 343, startPoint y: 260, endPoint x: 240, endPoint y: 259, distance: 103.0
click at [240, 259] on div "Route Details Reset Route Details Cover door to port - Add loading place Place …" at bounding box center [395, 409] width 314 height 615
click at [298, 261] on input "se15 0sd" at bounding box center [383, 257] width 193 height 17
type input "st15 0sd"
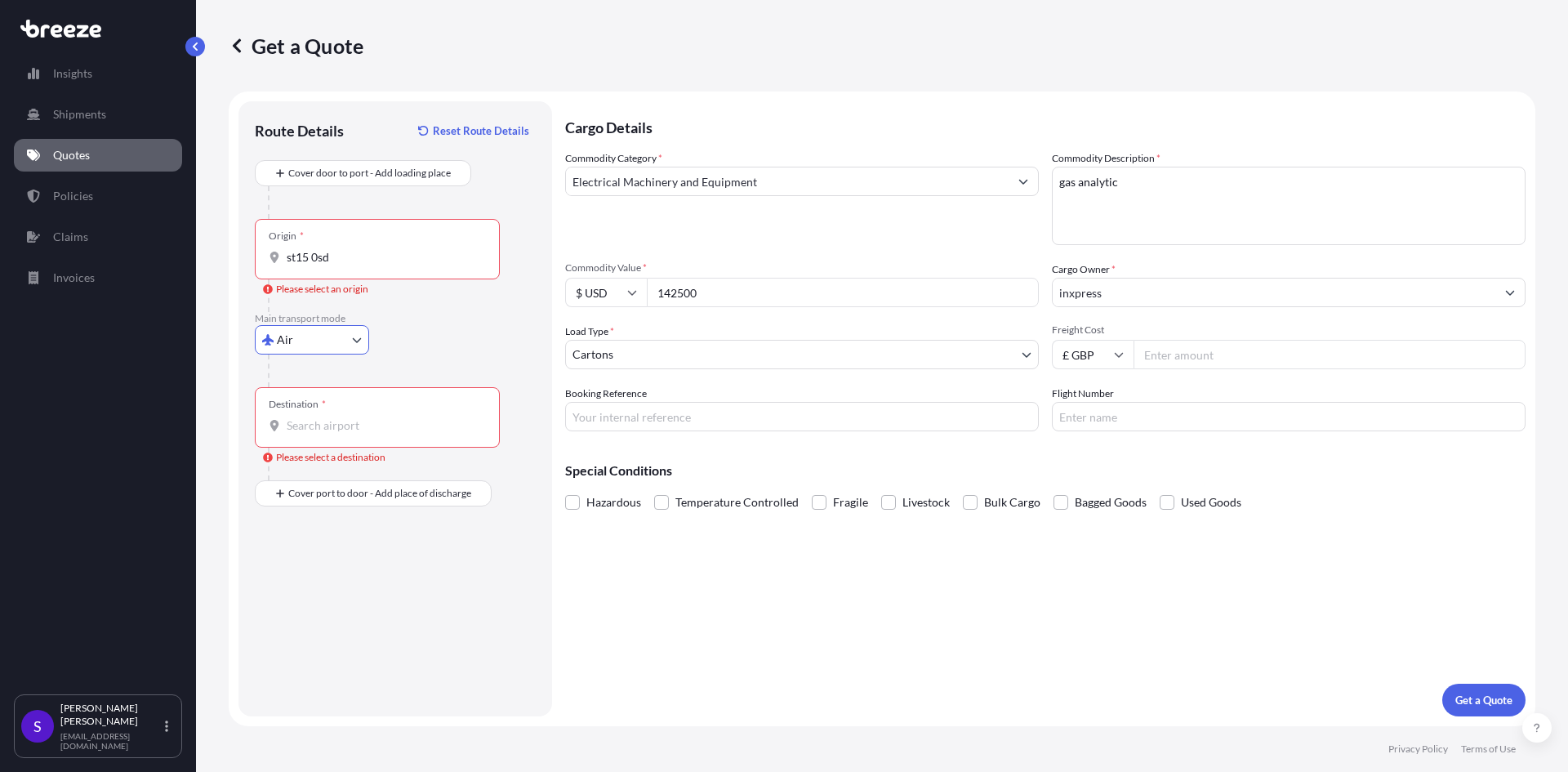
click at [376, 291] on div at bounding box center [383, 295] width 232 height 32
click at [374, 268] on div "Origin * st15 0sd" at bounding box center [377, 249] width 245 height 61
click at [374, 265] on input "st15 0sd" at bounding box center [383, 257] width 193 height 17
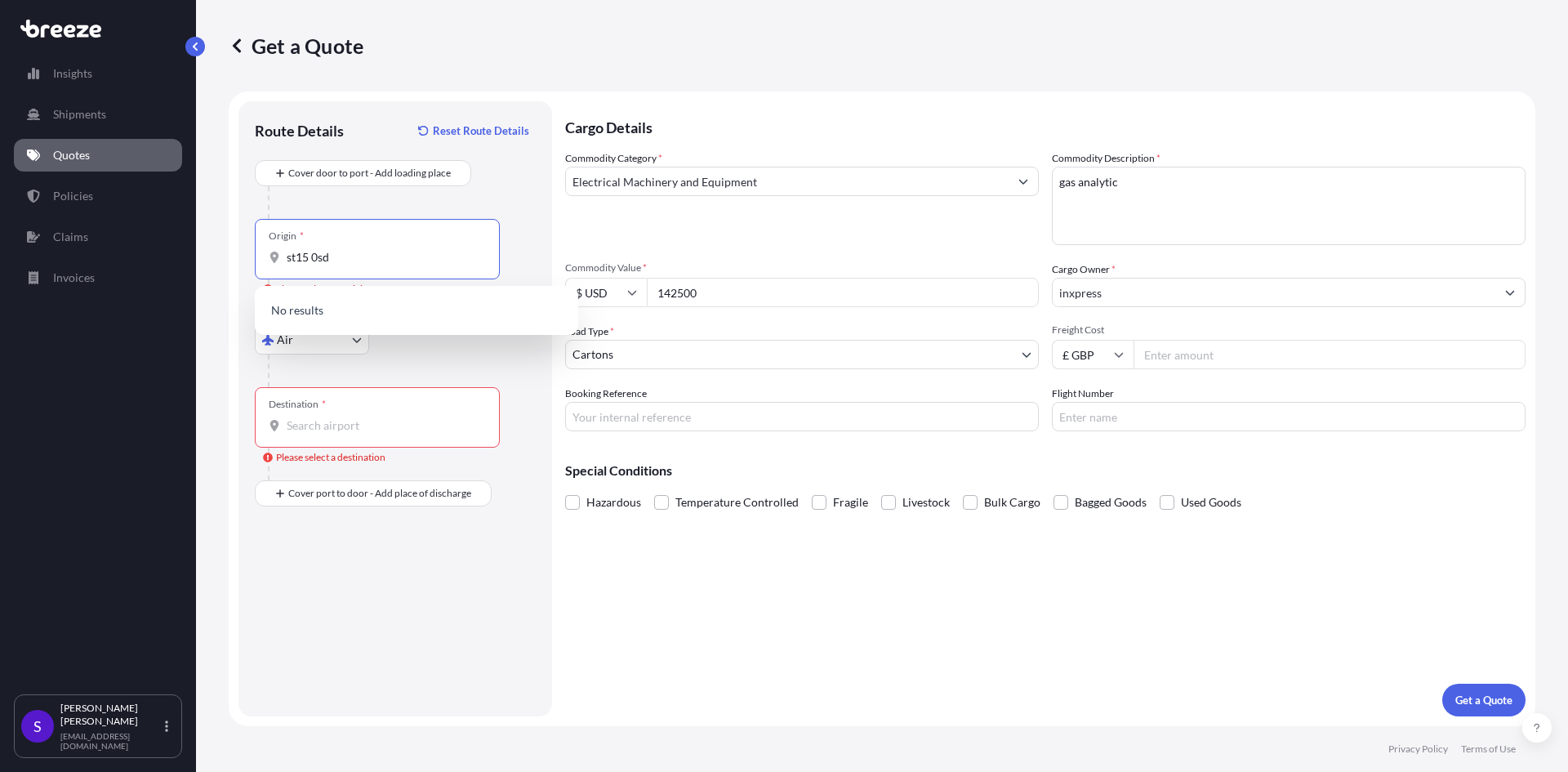
click at [375, 260] on input "st15 0sd" at bounding box center [383, 257] width 193 height 17
drag, startPoint x: 378, startPoint y: 258, endPoint x: 270, endPoint y: 265, distance: 108.2
click at [270, 265] on div "st15" at bounding box center [377, 257] width 218 height 17
click at [330, 244] on div "Origin * [GEOGRAPHIC_DATA]" at bounding box center [377, 249] width 245 height 61
click at [330, 249] on input "stoke" at bounding box center [383, 257] width 193 height 17
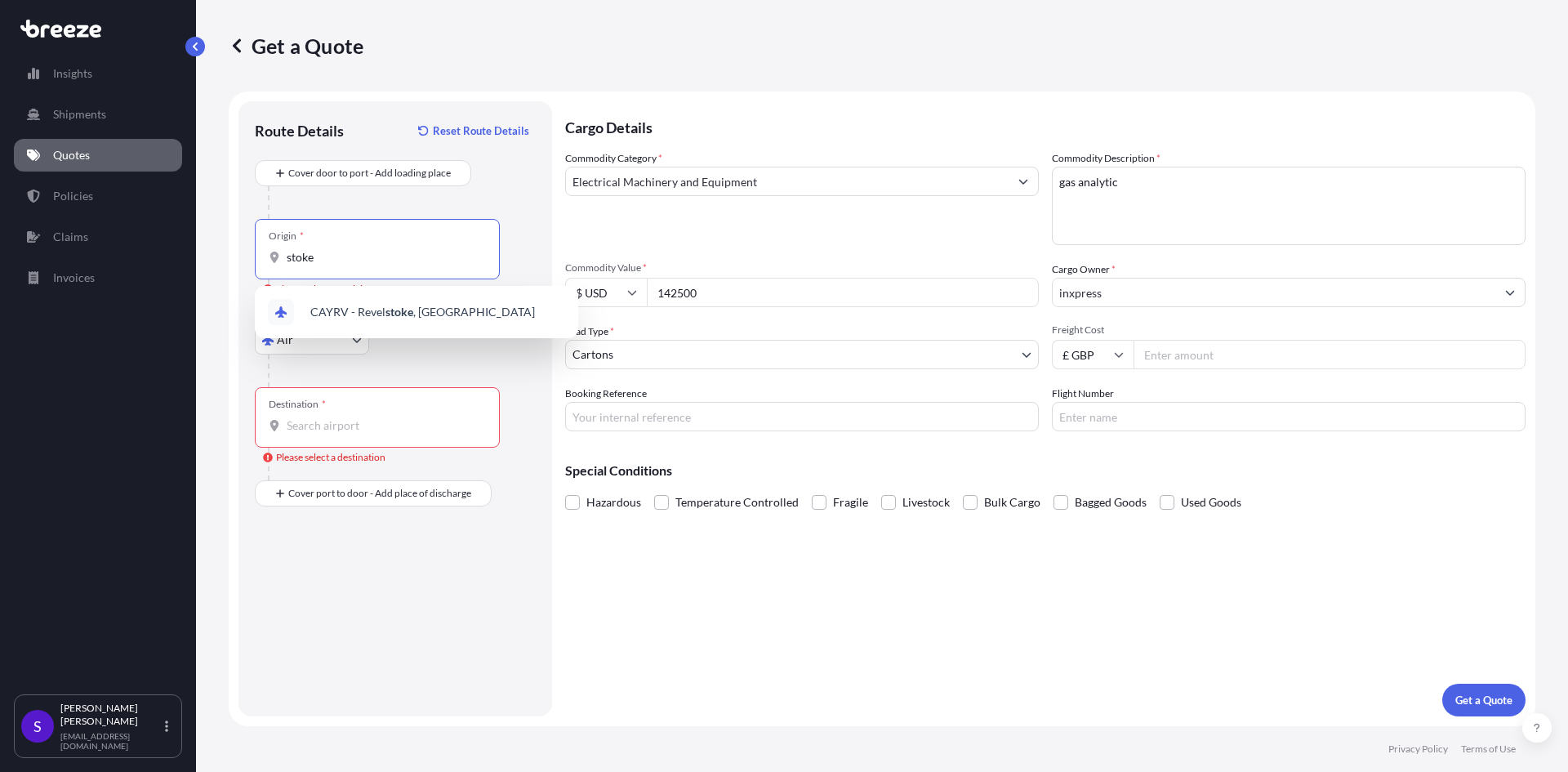
drag, startPoint x: 352, startPoint y: 250, endPoint x: 139, endPoint y: 255, distance: 213.1
click at [139, 255] on div "Insights Shipments Quotes Policies Claims Invoices S [PERSON_NAME] [EMAIL_ADDRE…" at bounding box center [784, 386] width 1568 height 772
drag, startPoint x: 399, startPoint y: 256, endPoint x: 241, endPoint y: 249, distance: 158.2
click at [241, 249] on div "Route Details Reset Route Details Cover door to port - Add loading place Place …" at bounding box center [395, 409] width 314 height 615
type input "[GEOGRAPHIC_DATA]"
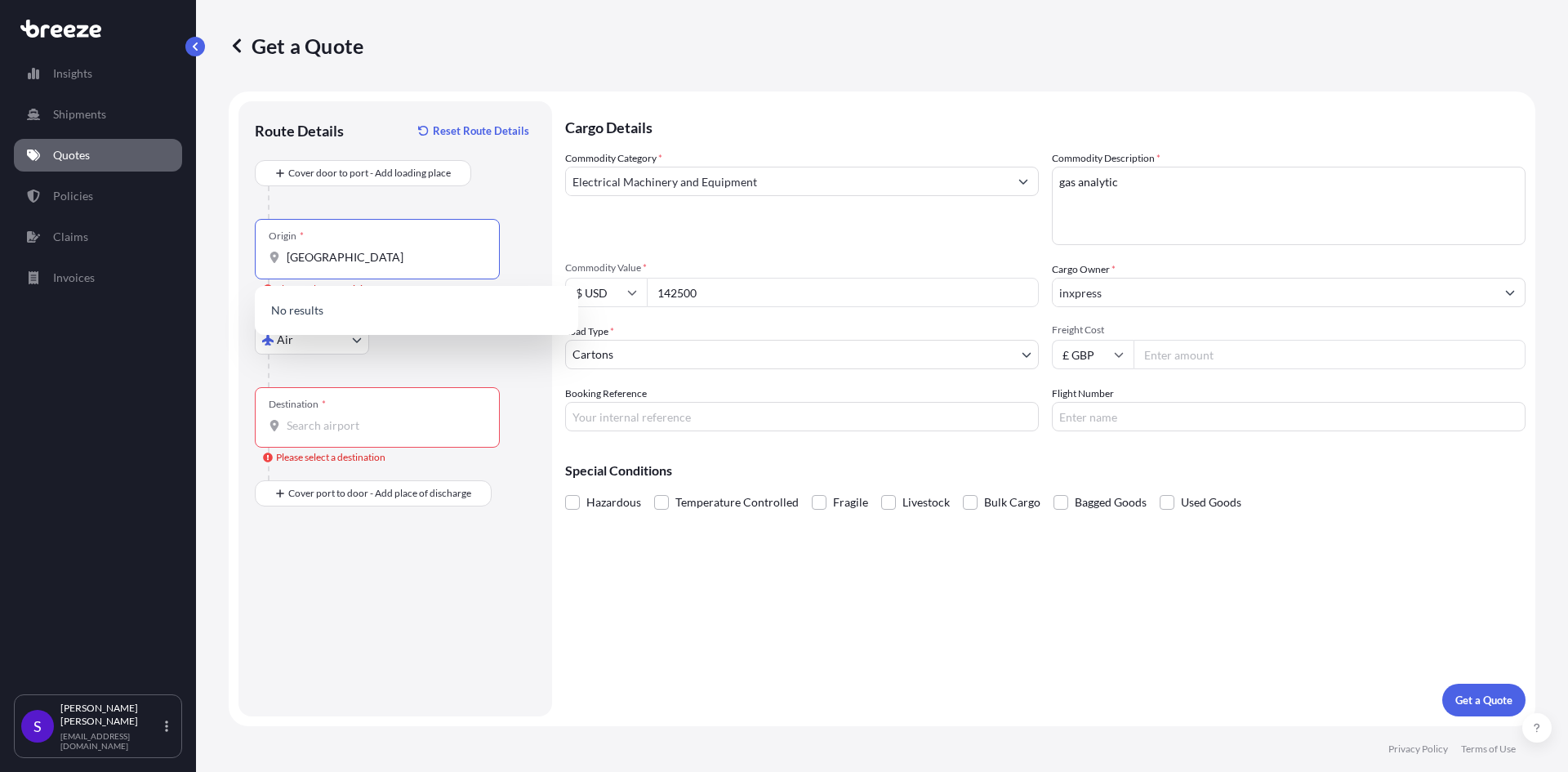
click at [399, 205] on div at bounding box center [401, 202] width 268 height 32
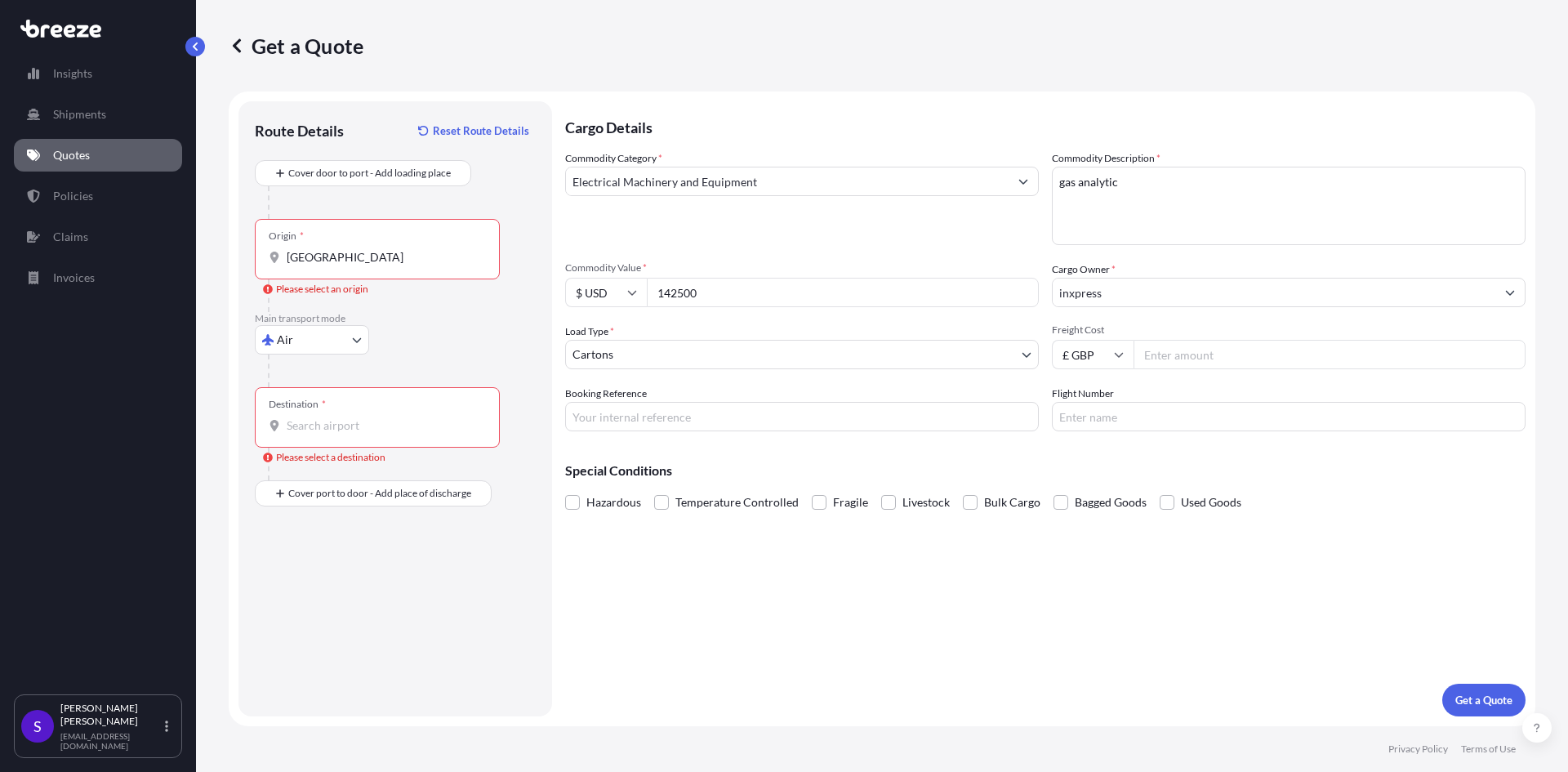
click at [392, 208] on div at bounding box center [401, 202] width 268 height 32
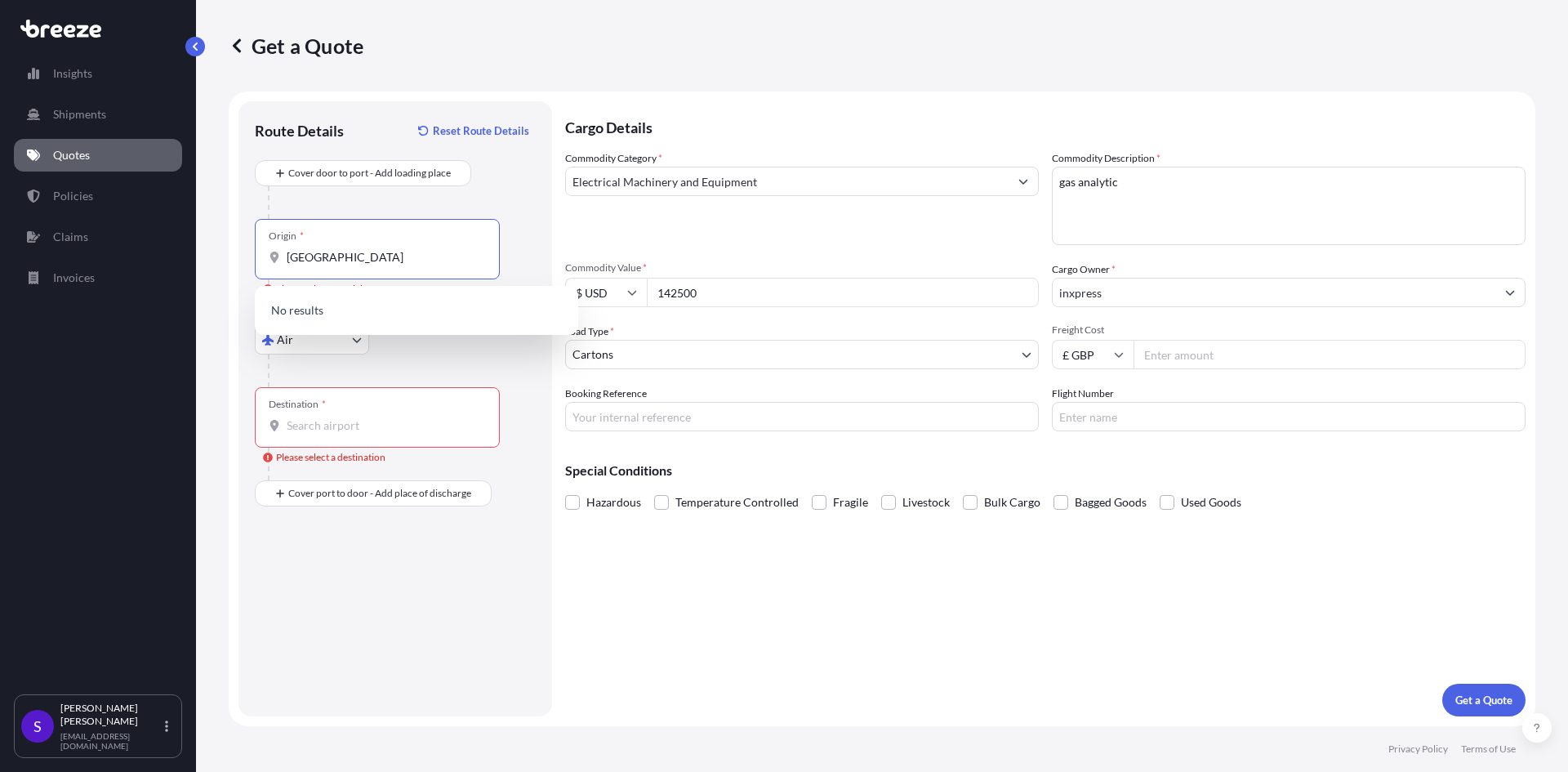
click at [366, 264] on input "[GEOGRAPHIC_DATA]" at bounding box center [383, 257] width 193 height 17
drag, startPoint x: 299, startPoint y: 264, endPoint x: 273, endPoint y: 264, distance: 26.0
click at [273, 264] on div "[GEOGRAPHIC_DATA]" at bounding box center [377, 257] width 218 height 17
click at [380, 321] on div "GBLHR - Heathrow Apt/[GEOGRAPHIC_DATA], [GEOGRAPHIC_DATA]" at bounding box center [416, 314] width 311 height 46
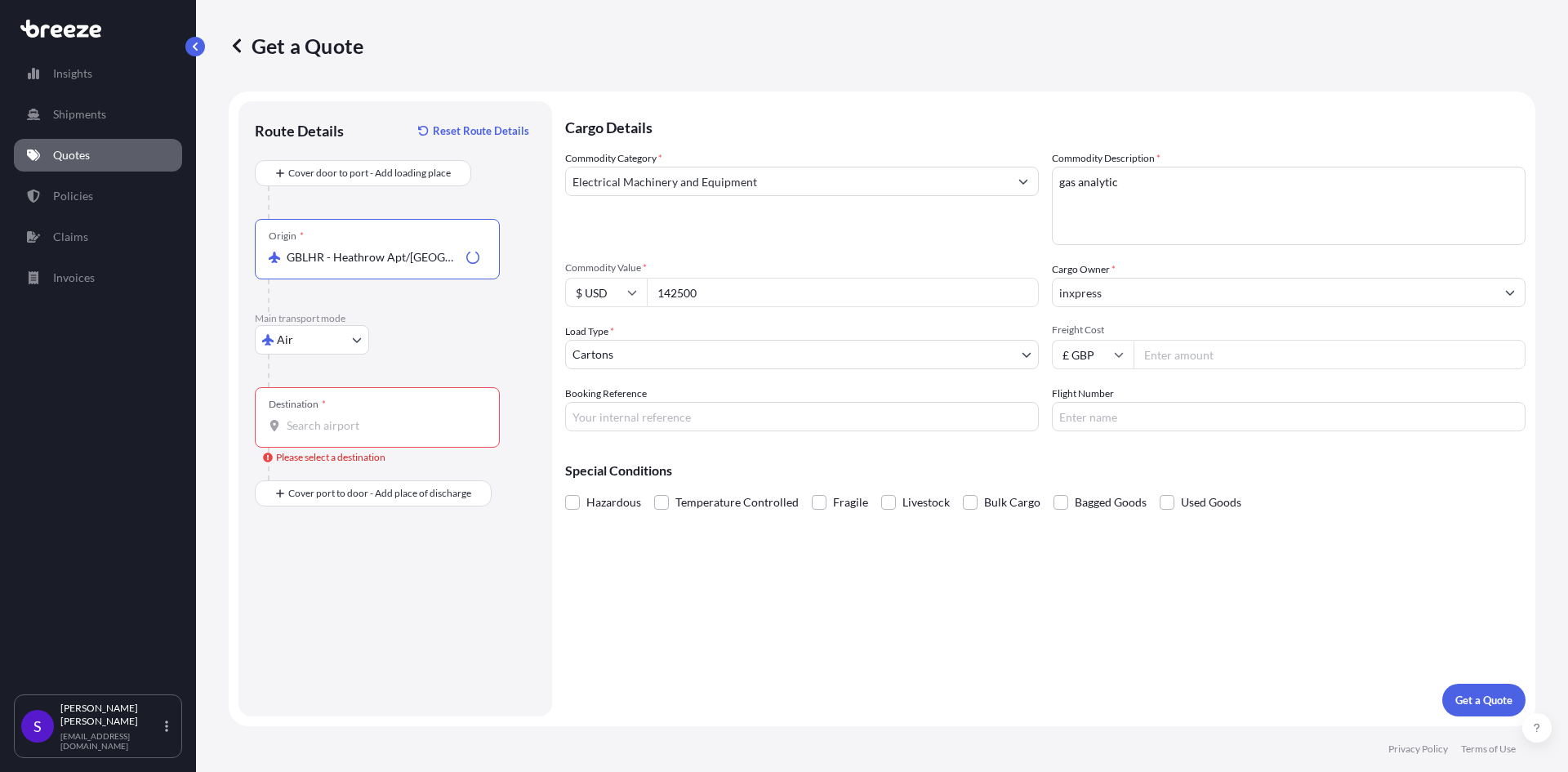
type input "GBLHR - Heathrow Apt/[GEOGRAPHIC_DATA], [GEOGRAPHIC_DATA]"
click at [358, 421] on input "Destination * Please select a destination" at bounding box center [383, 425] width 193 height 17
type input "ESMAD - [GEOGRAPHIC_DATA], [GEOGRAPHIC_DATA]"
click at [539, 332] on div "Route Details Reset Route Details Cover door to port - Add loading place Place …" at bounding box center [395, 409] width 314 height 615
click at [1463, 684] on button "Get a Quote" at bounding box center [1484, 700] width 83 height 32
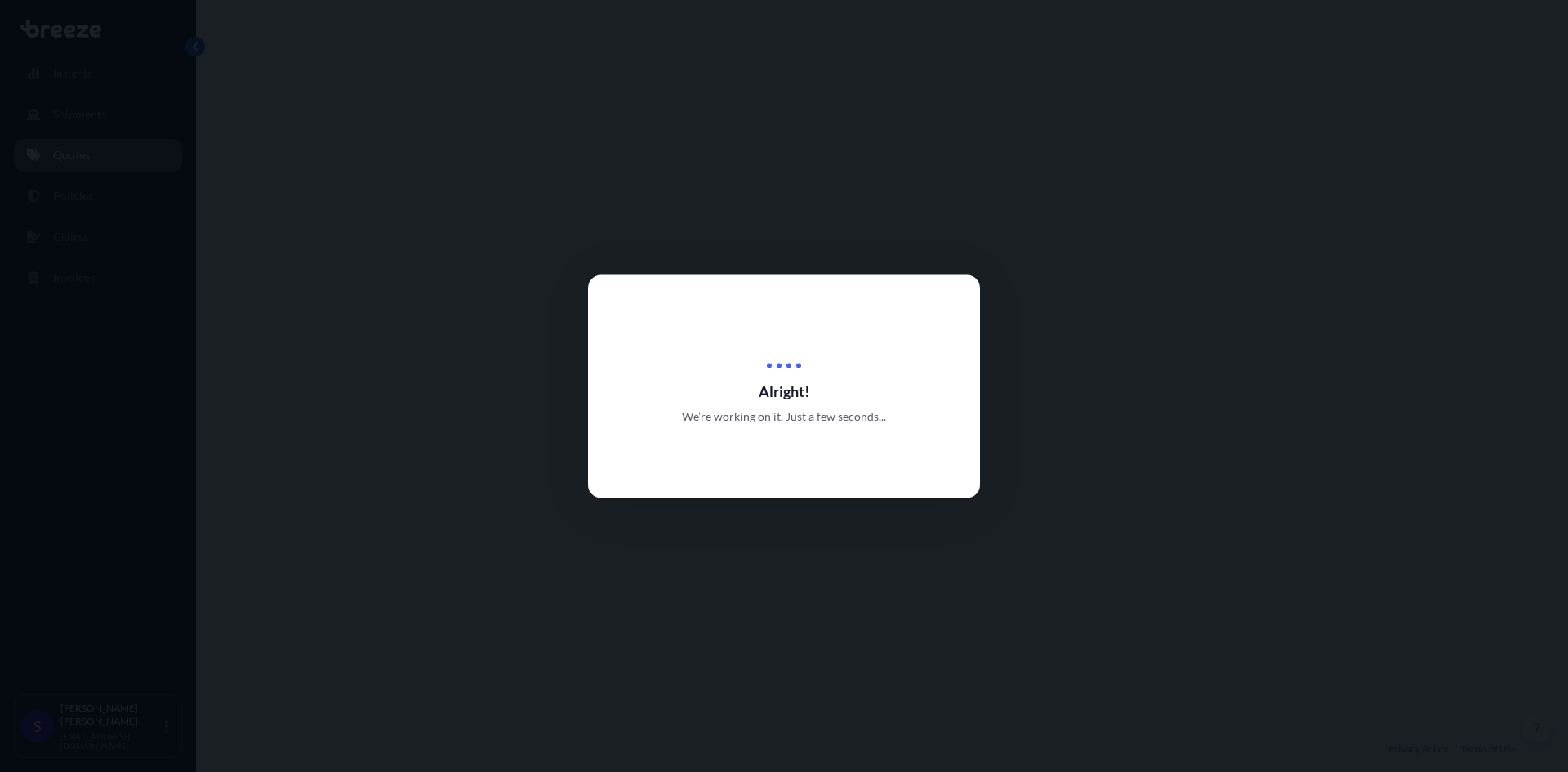
select select "Air"
select select "4"
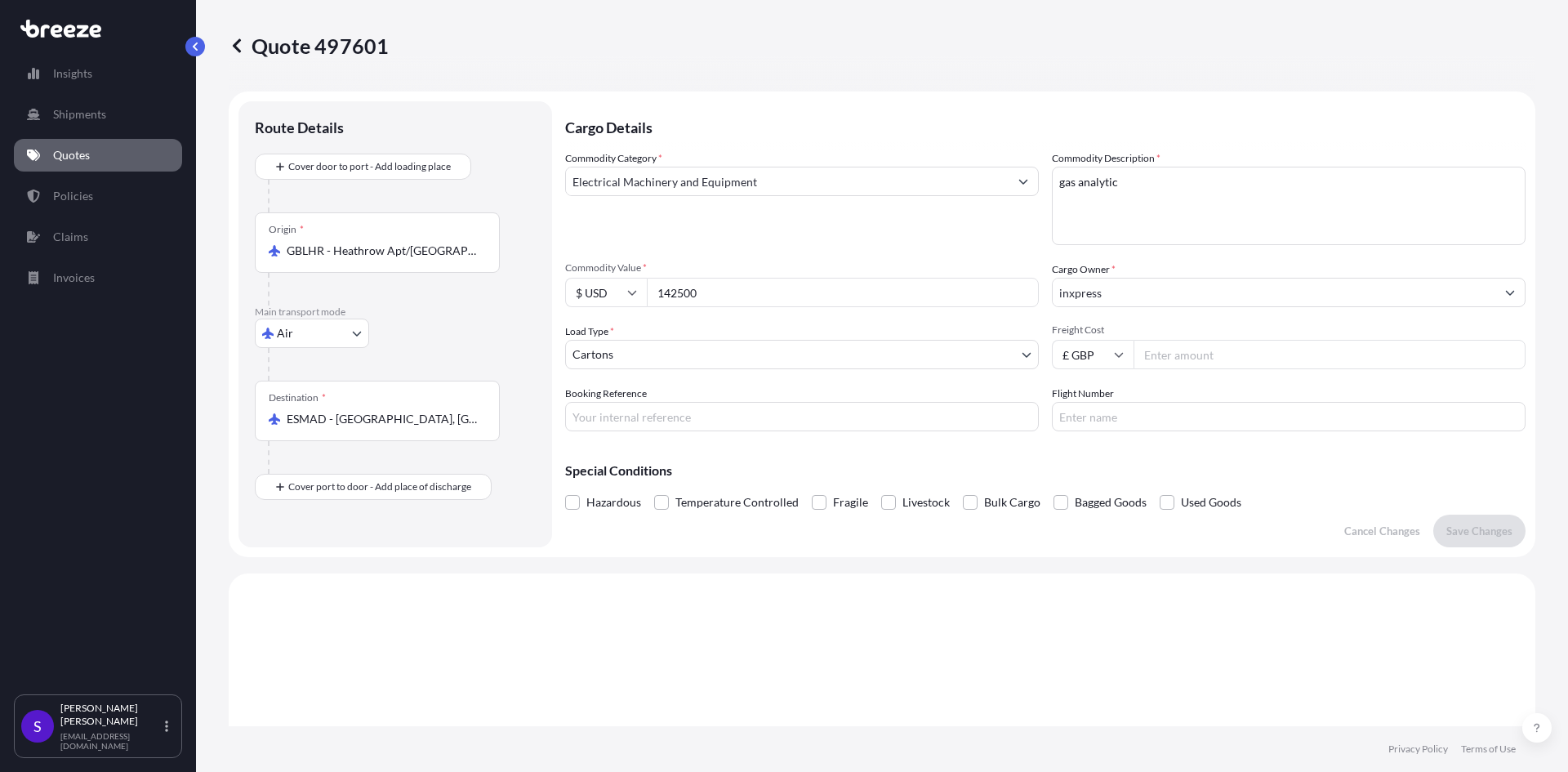
click at [774, 248] on div "Commodity Category * Electrical Machinery and Equipment Commodity Description *…" at bounding box center [1046, 290] width 960 height 281
